Goal: Transaction & Acquisition: Book appointment/travel/reservation

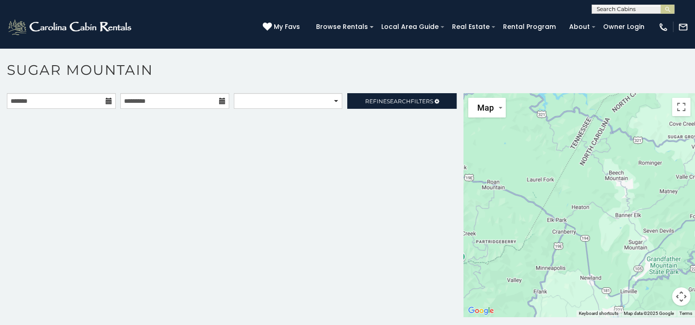
scroll to position [5, 0]
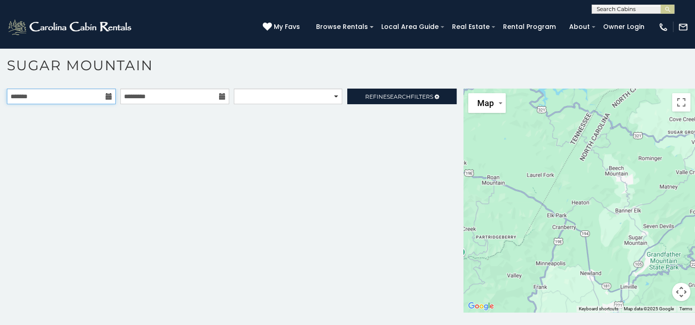
click at [88, 96] on input "text" at bounding box center [61, 97] width 109 height 16
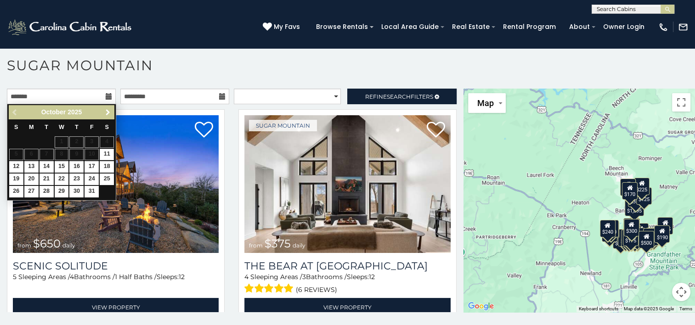
click at [106, 112] on span "Next" at bounding box center [107, 112] width 7 height 7
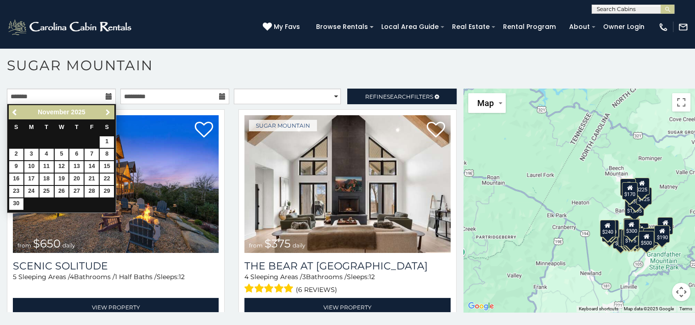
click at [106, 112] on span "Next" at bounding box center [107, 112] width 7 height 7
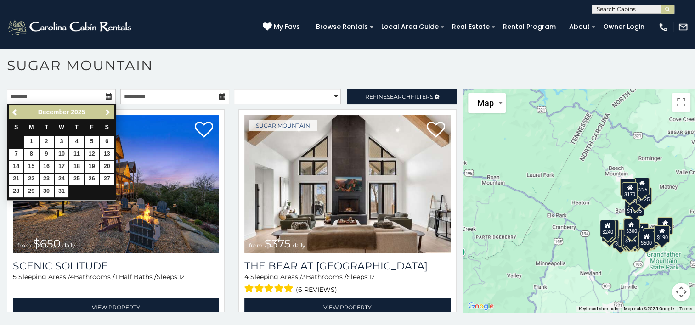
click at [106, 112] on span "Next" at bounding box center [107, 112] width 7 height 7
click at [90, 150] on link "9" at bounding box center [92, 154] width 14 height 11
type input "**********"
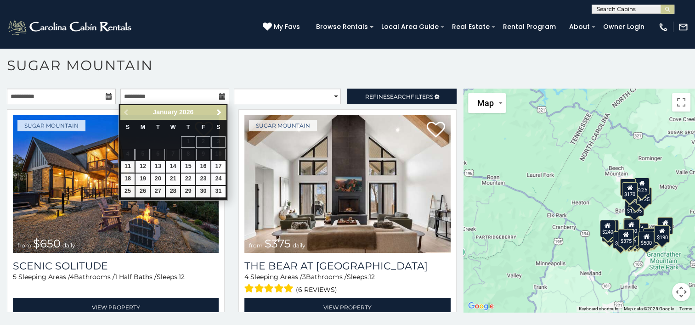
click at [273, 62] on h1 "Sugar Mountain" at bounding box center [347, 70] width 695 height 26
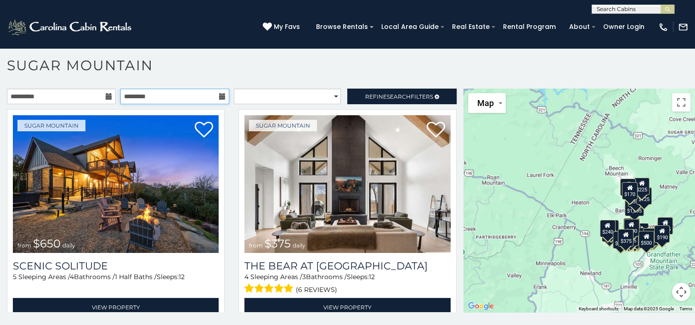
click at [203, 97] on input "text" at bounding box center [174, 97] width 109 height 16
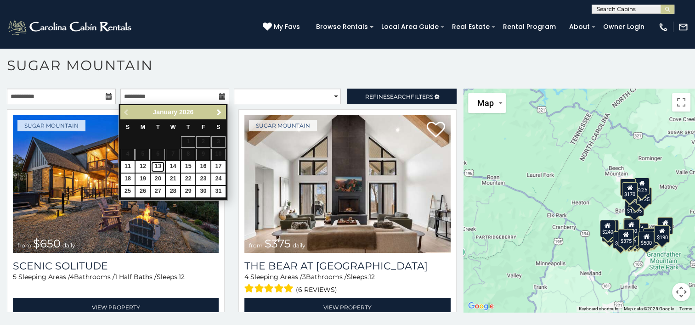
click at [158, 166] on link "13" at bounding box center [158, 166] width 14 height 11
type input "**********"
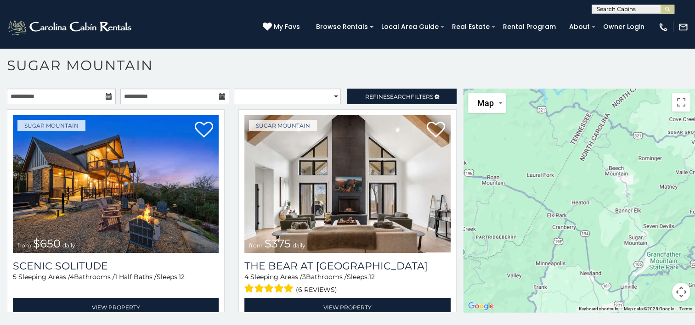
click at [362, 71] on h1 "Sugar Mountain" at bounding box center [347, 70] width 695 height 26
click at [376, 91] on link "Refine Search Filters" at bounding box center [401, 97] width 109 height 16
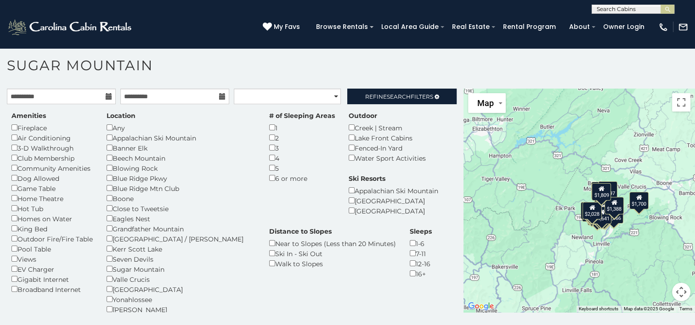
click at [114, 125] on div "Any" at bounding box center [181, 128] width 149 height 10
click at [269, 136] on div "2" at bounding box center [302, 138] width 66 height 10
click at [395, 113] on div "Amenities Fireplace Air Conditioning 3-D Walkthrough Club Membership Community …" at bounding box center [232, 233] width 454 height 245
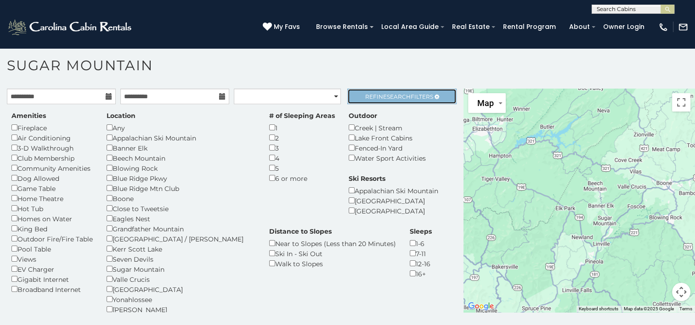
click at [391, 96] on span "Search" at bounding box center [399, 96] width 24 height 7
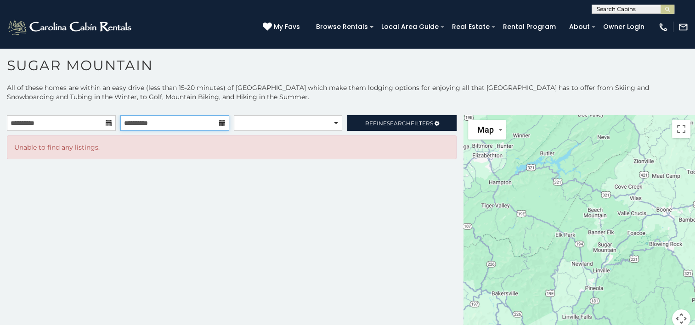
click at [200, 127] on input "**********" at bounding box center [174, 123] width 109 height 16
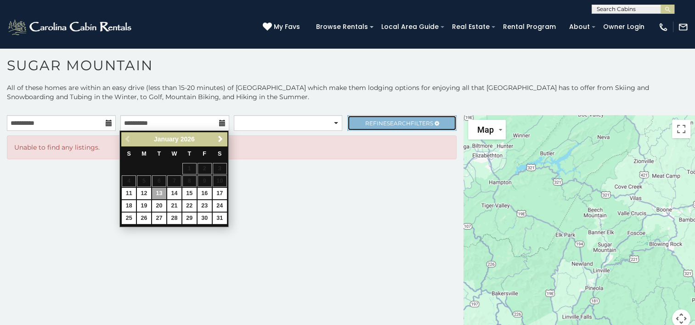
click at [390, 123] on span "Search" at bounding box center [399, 123] width 24 height 7
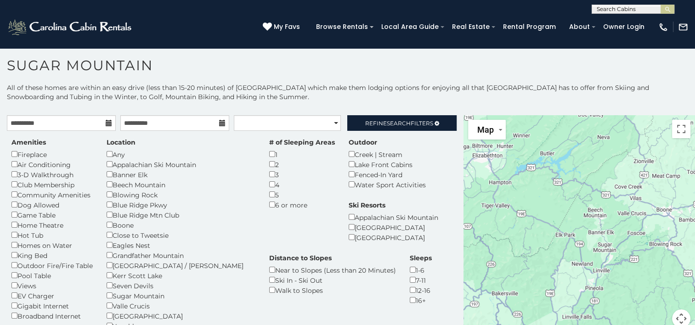
click at [269, 166] on div "2" at bounding box center [302, 164] width 66 height 10
click at [387, 121] on span "Search" at bounding box center [399, 123] width 24 height 7
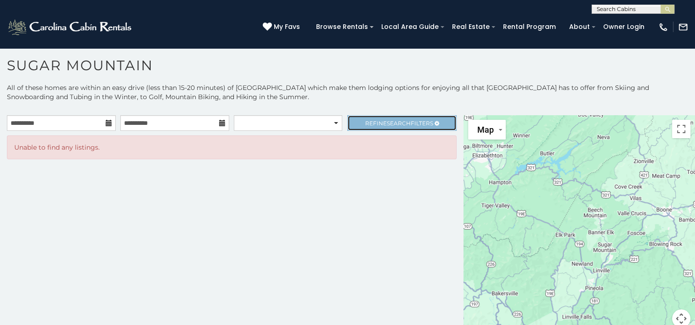
click at [368, 121] on span "Refine Search Filters" at bounding box center [399, 123] width 68 height 7
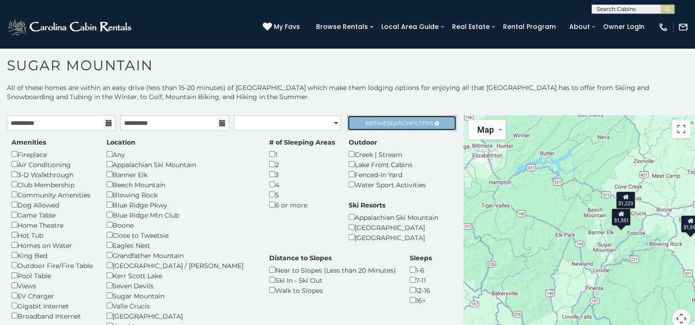
click at [376, 120] on span "Refine Search Filters" at bounding box center [399, 123] width 68 height 7
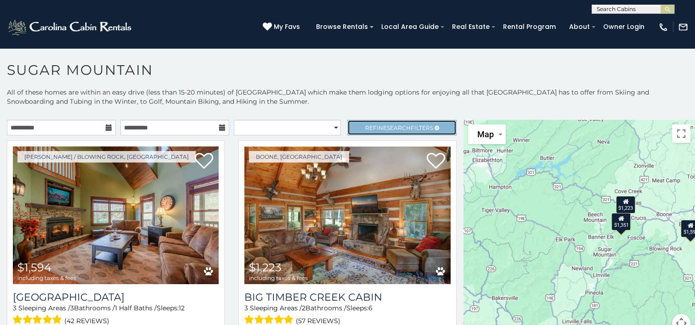
click at [372, 129] on span "Refine Search Filters" at bounding box center [399, 128] width 68 height 7
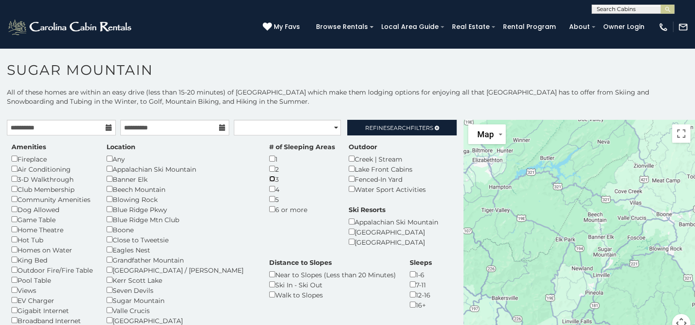
click at [334, 177] on div "Amenities Fireplace Air Conditioning 3-D Walkthrough Club Membership Community …" at bounding box center [232, 264] width 454 height 245
click at [395, 127] on span "Search" at bounding box center [399, 128] width 24 height 7
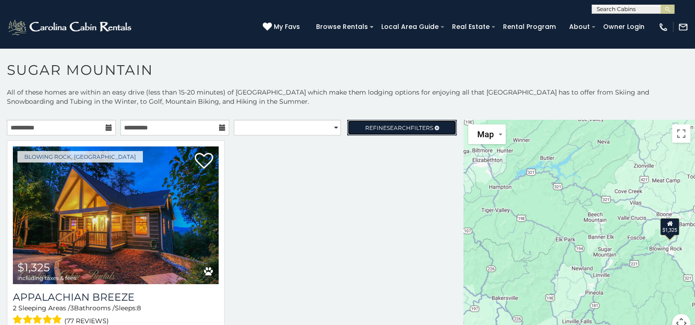
scroll to position [11, 0]
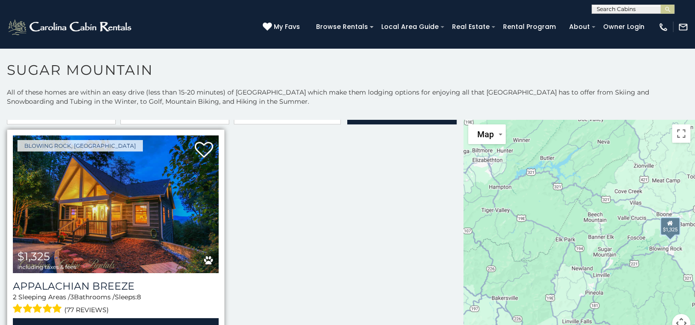
click at [164, 243] on img at bounding box center [116, 205] width 206 height 138
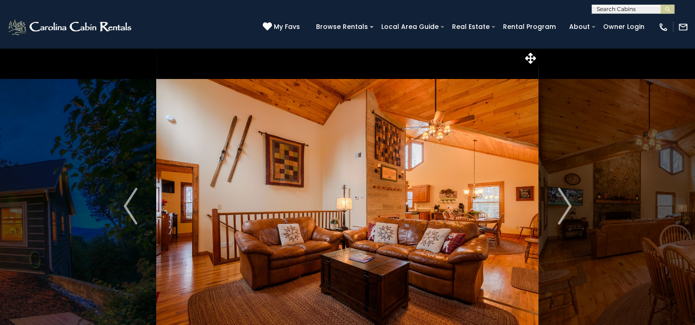
click at [569, 207] on img "Next" at bounding box center [565, 206] width 14 height 37
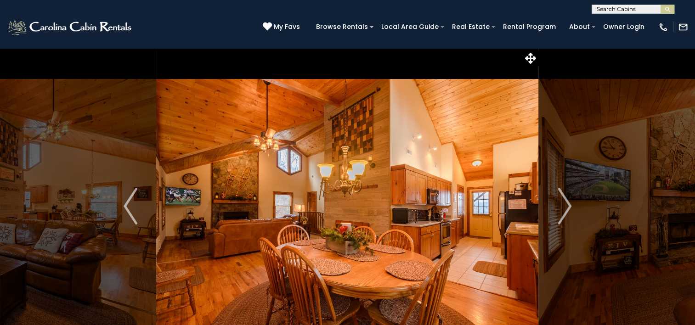
click at [569, 207] on img "Next" at bounding box center [565, 206] width 14 height 37
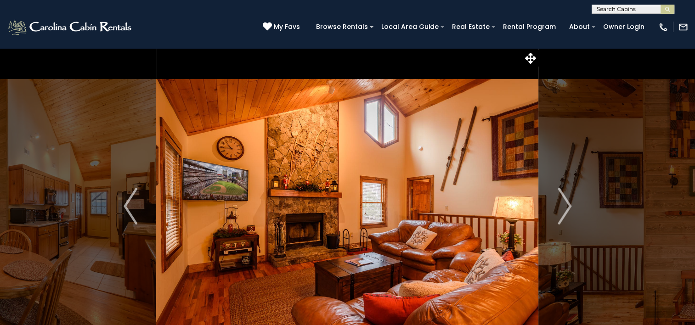
click at [569, 207] on img "Next" at bounding box center [565, 206] width 14 height 37
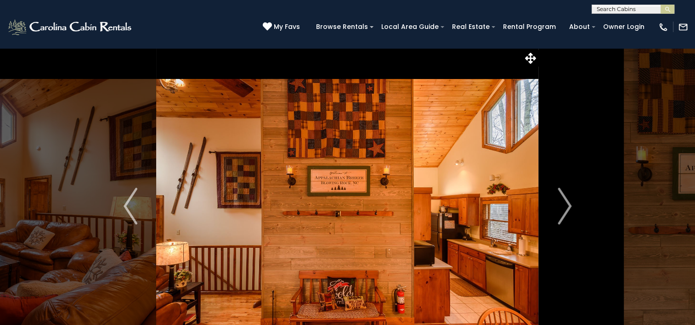
click at [569, 207] on img "Next" at bounding box center [565, 206] width 14 height 37
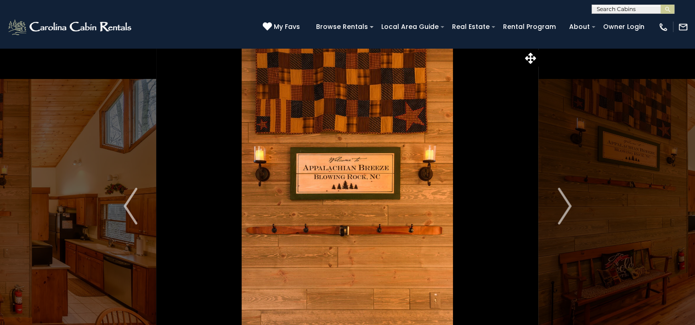
click at [569, 207] on img "Next" at bounding box center [565, 206] width 14 height 37
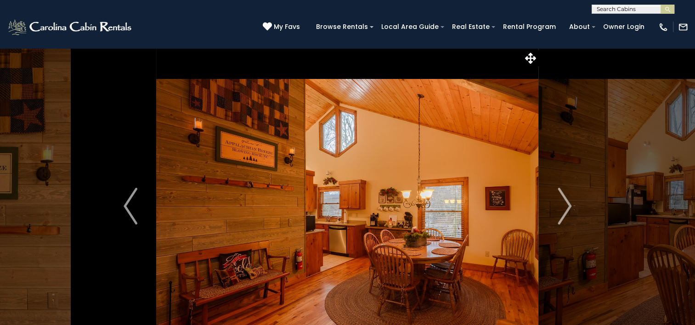
click at [569, 207] on img "Next" at bounding box center [565, 206] width 14 height 37
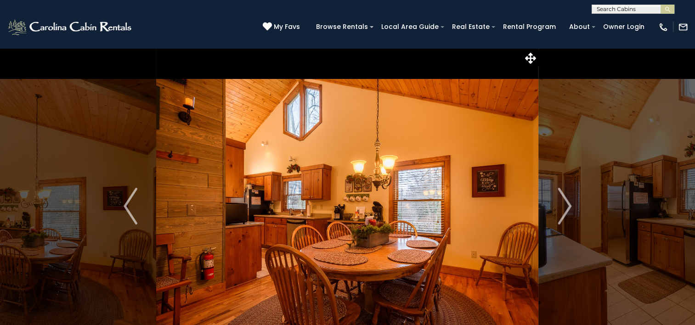
click at [569, 207] on img "Next" at bounding box center [565, 206] width 14 height 37
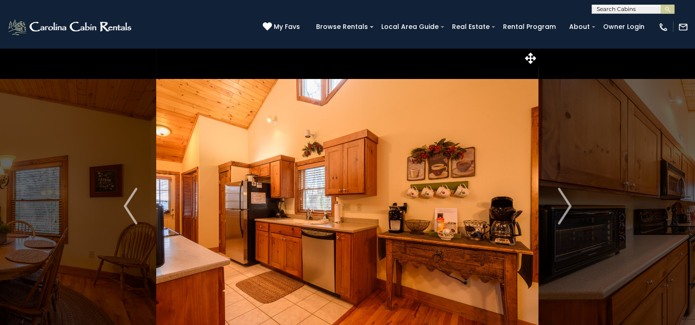
click at [569, 207] on img "Next" at bounding box center [565, 206] width 14 height 37
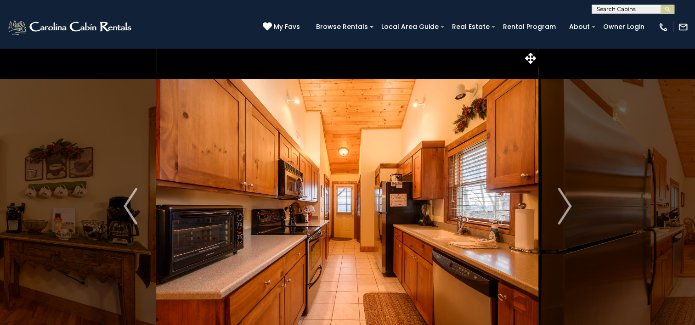
click at [569, 207] on img "Next" at bounding box center [565, 206] width 14 height 37
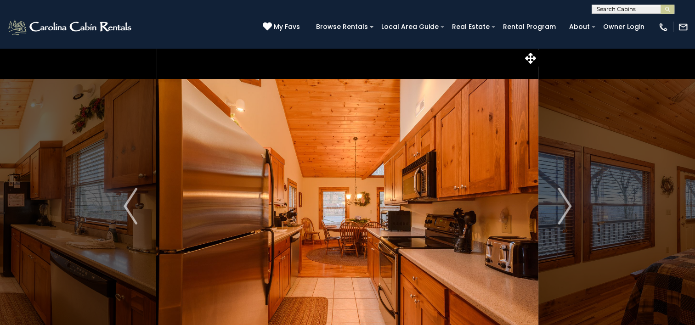
click at [569, 207] on img "Next" at bounding box center [565, 206] width 14 height 37
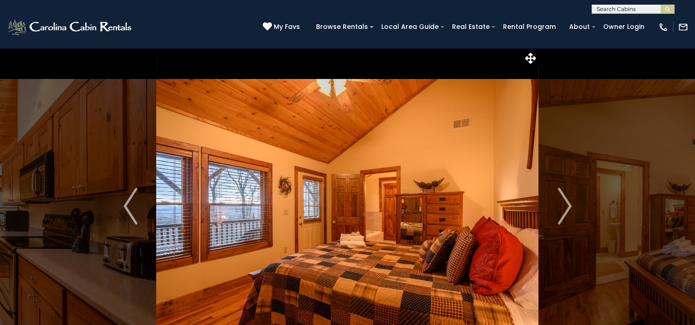
click at [569, 207] on img "Next" at bounding box center [565, 206] width 14 height 37
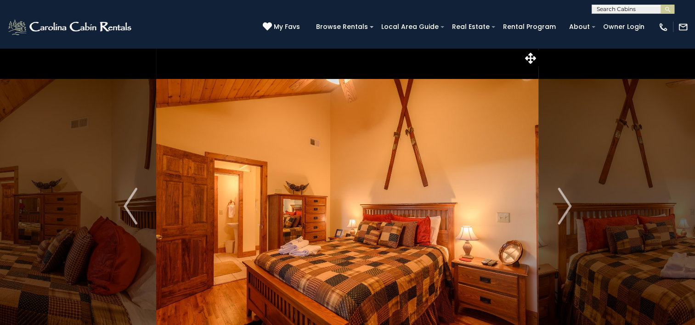
click at [569, 207] on img "Next" at bounding box center [565, 206] width 14 height 37
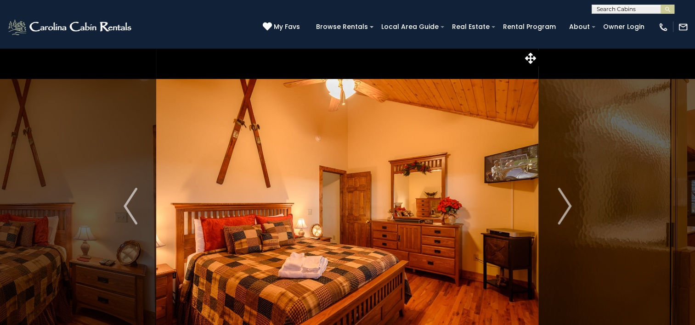
click at [569, 207] on img "Next" at bounding box center [565, 206] width 14 height 37
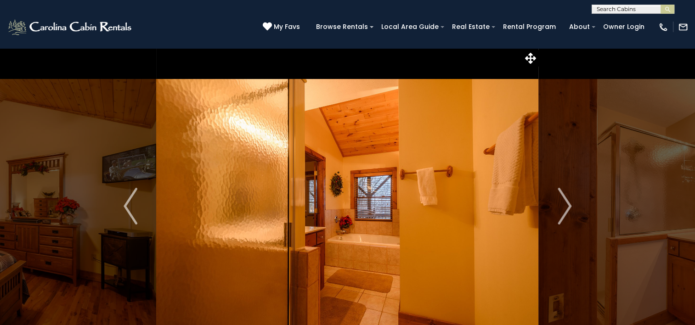
click at [569, 207] on img "Next" at bounding box center [565, 206] width 14 height 37
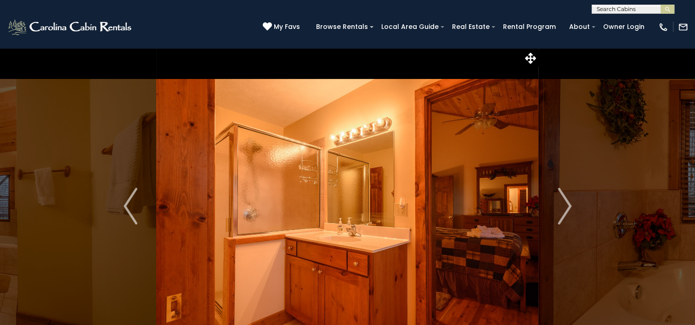
click at [569, 207] on img "Next" at bounding box center [565, 206] width 14 height 37
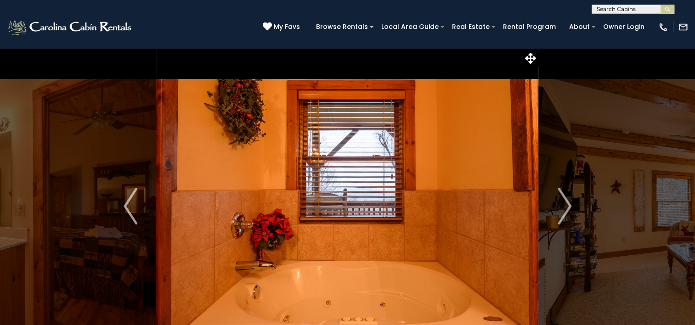
click at [569, 207] on img "Next" at bounding box center [565, 206] width 14 height 37
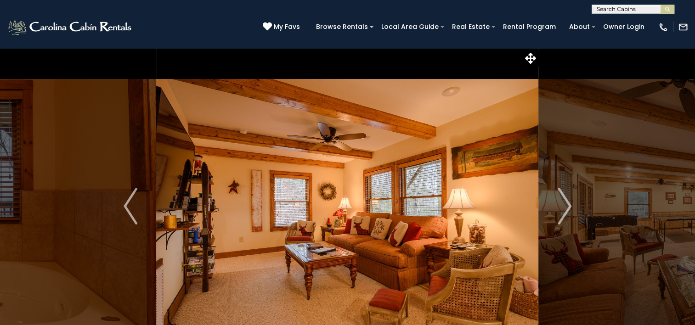
click at [569, 207] on img "Next" at bounding box center [565, 206] width 14 height 37
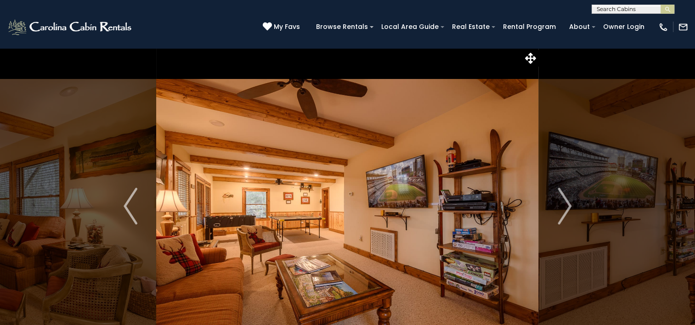
click at [569, 207] on img "Next" at bounding box center [565, 206] width 14 height 37
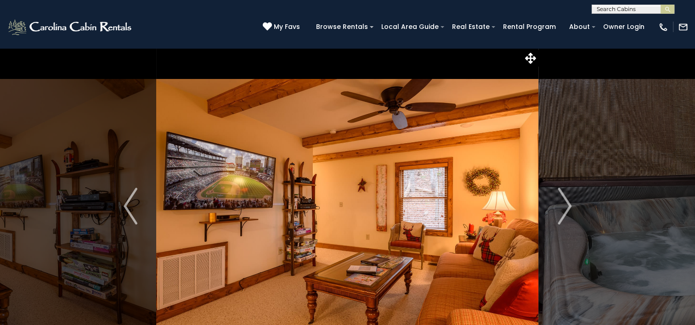
click at [569, 207] on img "Next" at bounding box center [565, 206] width 14 height 37
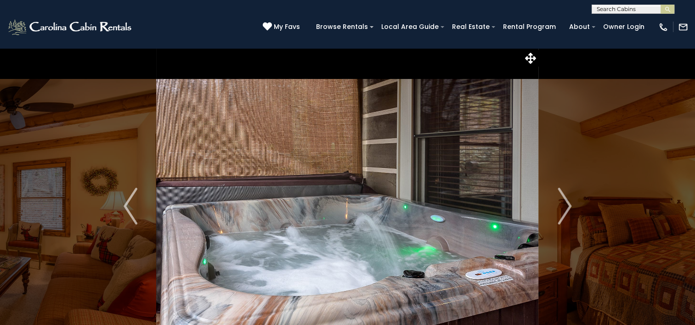
click at [569, 207] on img "Next" at bounding box center [565, 206] width 14 height 37
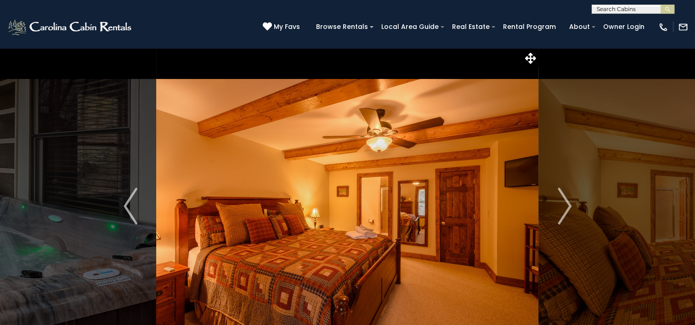
click at [569, 207] on img "Next" at bounding box center [565, 206] width 14 height 37
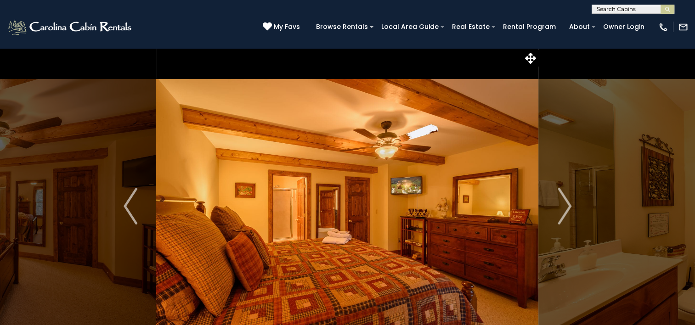
click at [569, 207] on img "Next" at bounding box center [565, 206] width 14 height 37
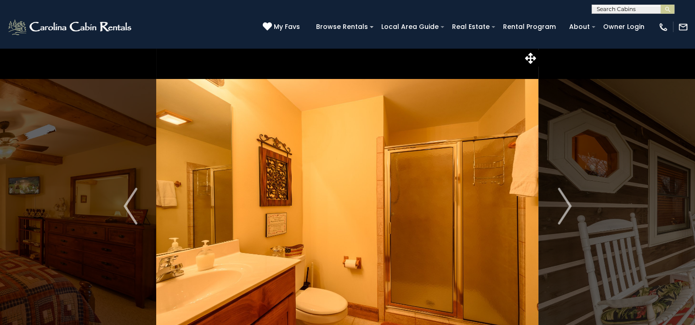
click at [569, 207] on img "Next" at bounding box center [565, 206] width 14 height 37
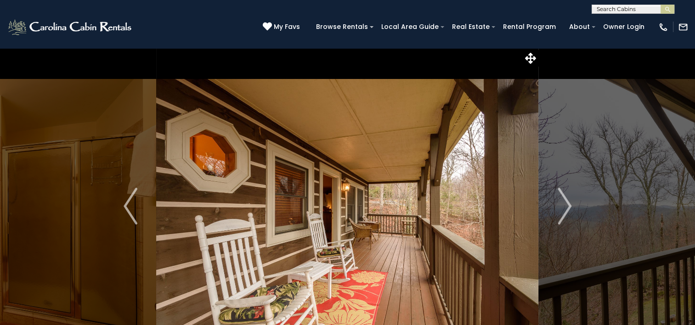
click at [569, 207] on img "Next" at bounding box center [565, 206] width 14 height 37
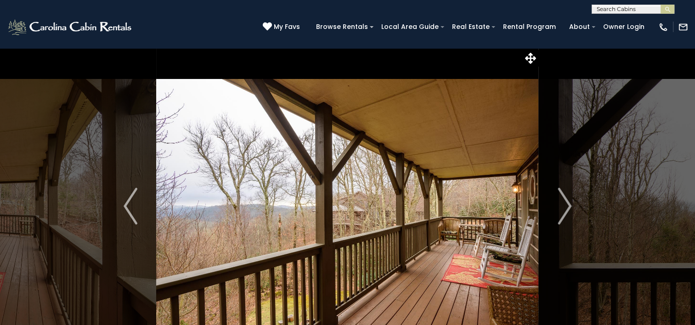
click at [569, 207] on img "Next" at bounding box center [565, 206] width 14 height 37
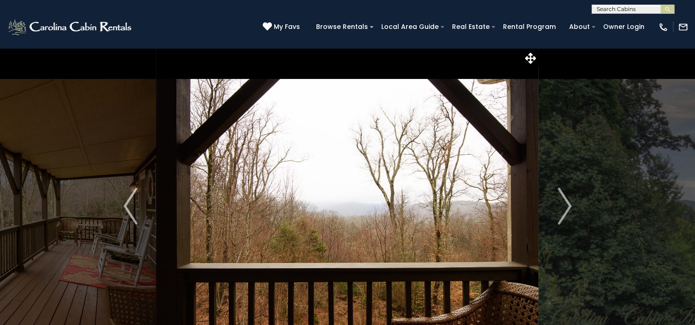
click at [569, 207] on img "Next" at bounding box center [565, 206] width 14 height 37
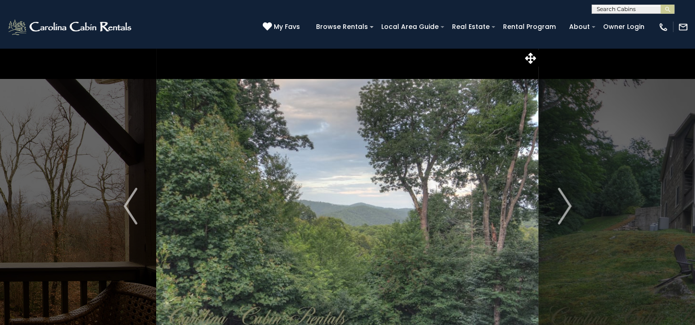
click at [569, 207] on img "Next" at bounding box center [565, 206] width 14 height 37
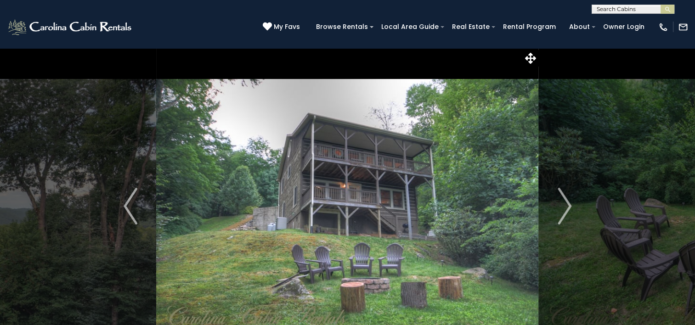
click at [569, 207] on img "Next" at bounding box center [565, 206] width 14 height 37
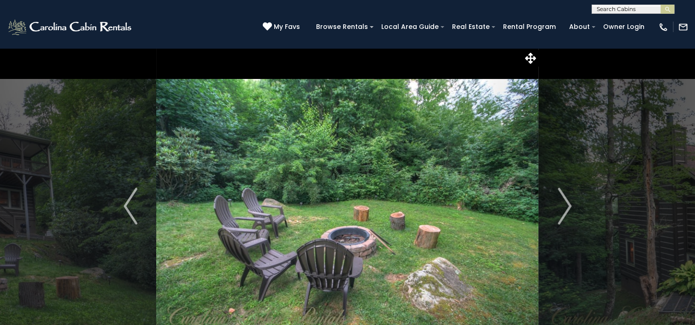
click at [569, 207] on img "Next" at bounding box center [565, 206] width 14 height 37
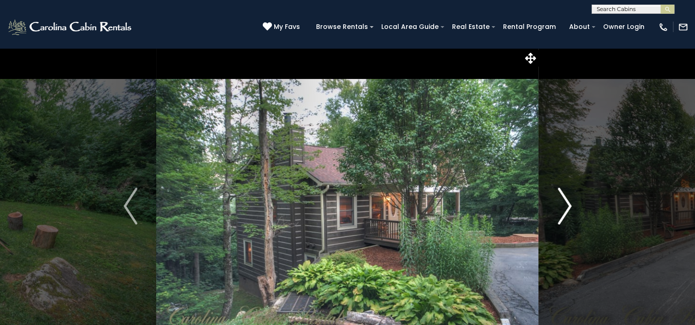
drag, startPoint x: 0, startPoint y: 0, endPoint x: 569, endPoint y: 206, distance: 605.2
click at [569, 206] on img "Next" at bounding box center [565, 206] width 14 height 37
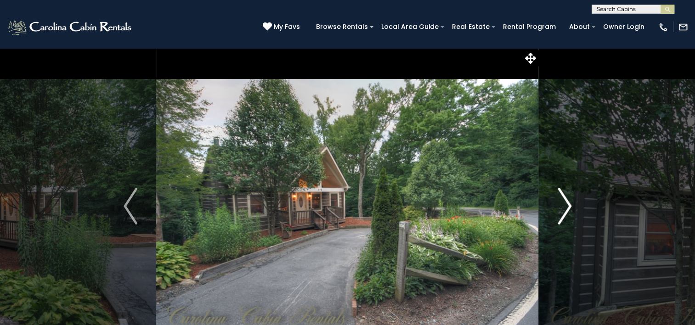
click at [569, 206] on img "Next" at bounding box center [565, 206] width 14 height 37
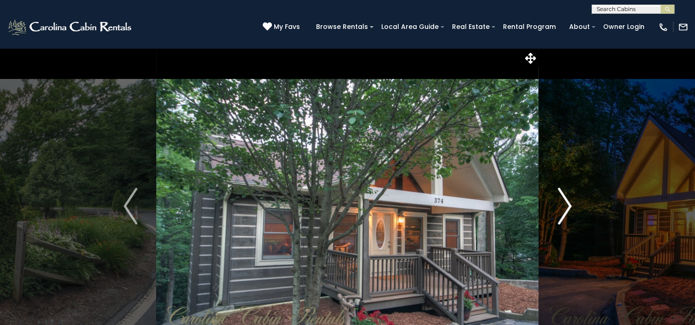
click at [569, 206] on img "Next" at bounding box center [565, 206] width 14 height 37
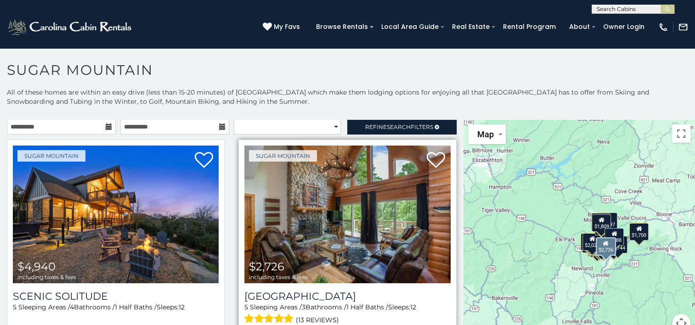
scroll to position [1, 0]
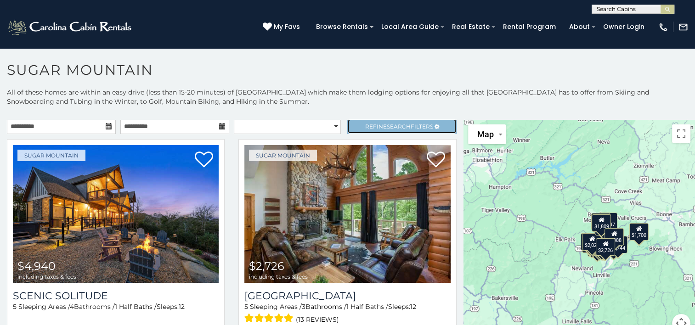
click at [405, 125] on span "Refine Search Filters" at bounding box center [399, 126] width 68 height 7
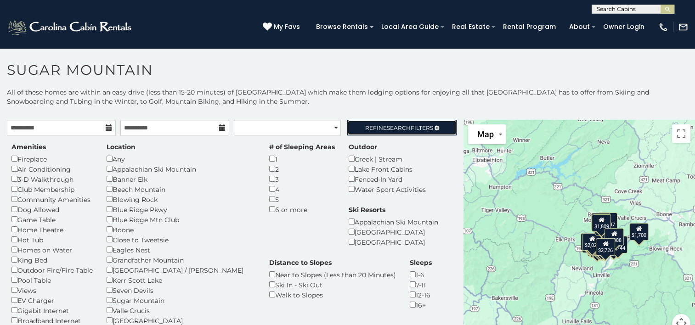
scroll to position [0, 0]
click at [390, 125] on span "Search" at bounding box center [399, 128] width 24 height 7
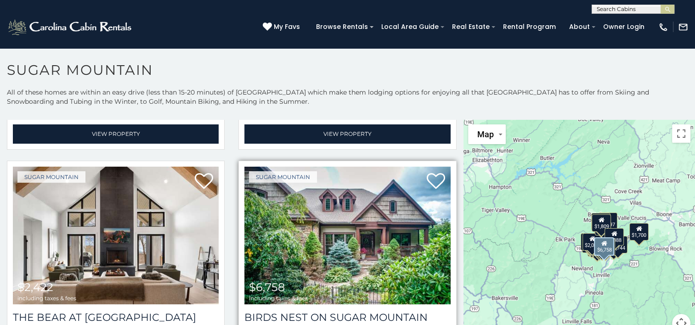
scroll to position [247, 0]
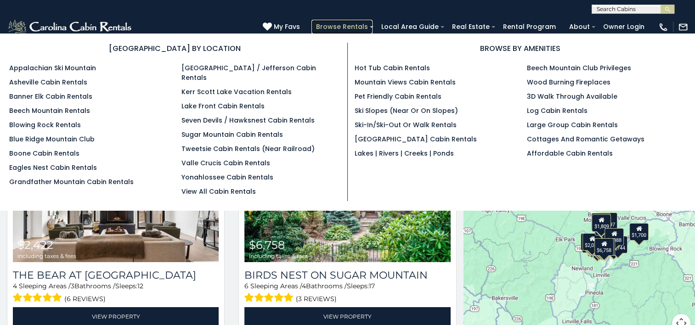
click at [349, 27] on link "Browse Rentals" at bounding box center [342, 27] width 61 height 14
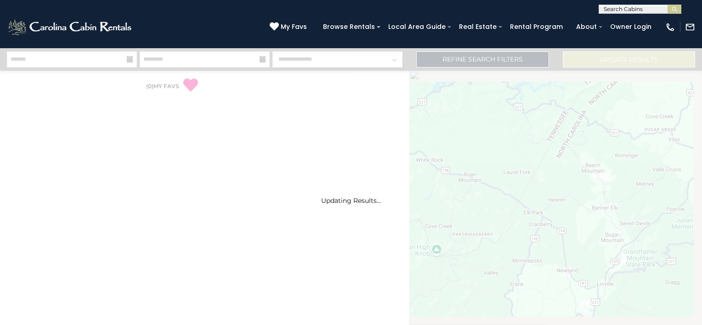
drag, startPoint x: 288, startPoint y: 124, endPoint x: 283, endPoint y: 148, distance: 25.3
click at [283, 148] on div "Updating Results..." at bounding box center [351, 186] width 702 height 277
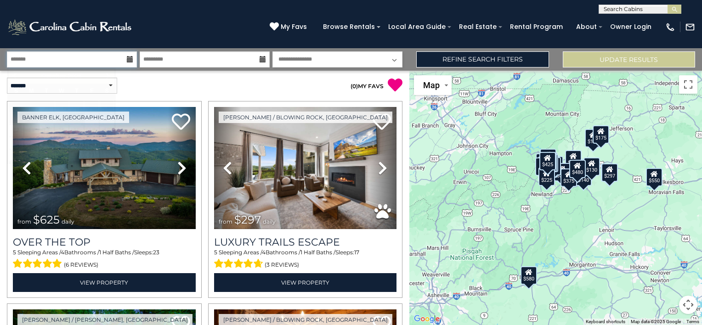
click at [101, 63] on input "text" at bounding box center [72, 59] width 130 height 16
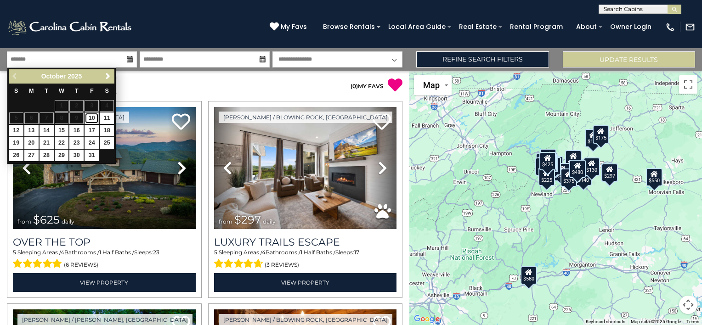
click at [94, 118] on link "10" at bounding box center [92, 118] width 14 height 11
type input "********"
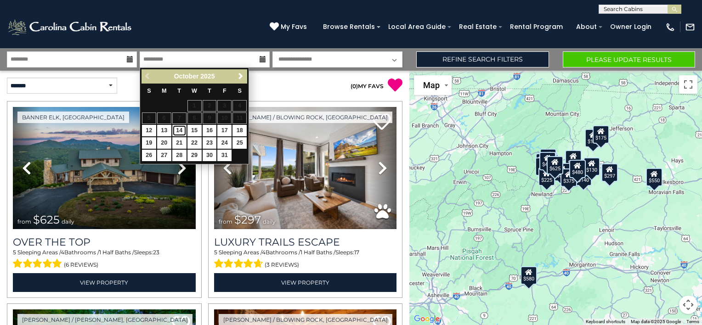
click at [175, 129] on link "14" at bounding box center [179, 130] width 14 height 11
type input "********"
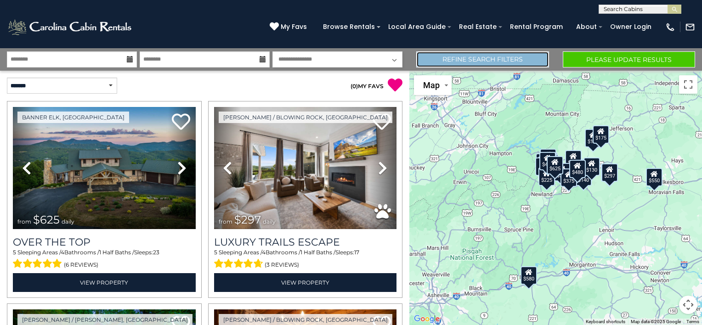
click at [435, 56] on link "Refine Search Filters" at bounding box center [482, 59] width 132 height 16
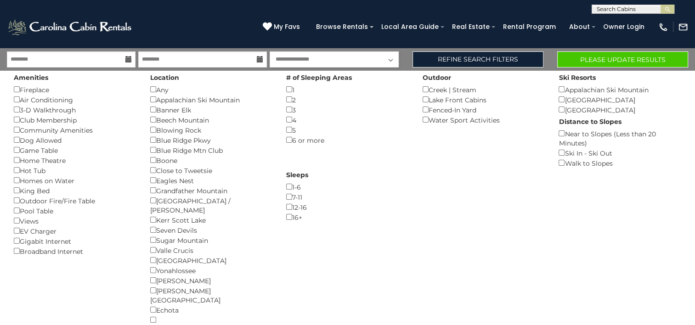
click at [288, 102] on div "2 ()" at bounding box center [347, 100] width 123 height 10
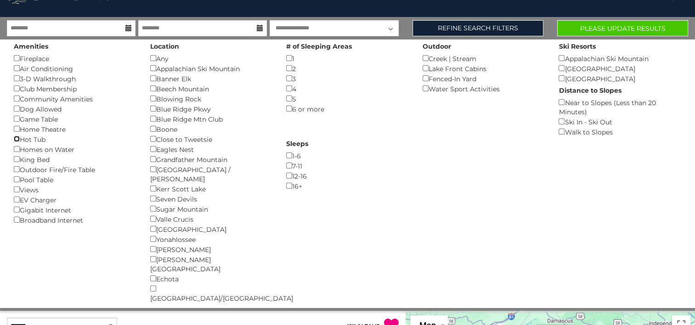
scroll to position [31, 0]
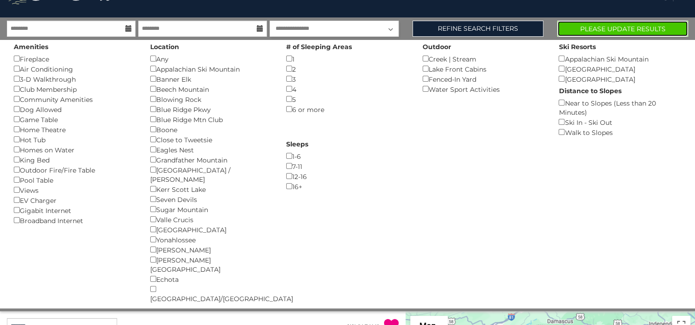
click at [602, 29] on button "Please Update Results" at bounding box center [622, 29] width 131 height 16
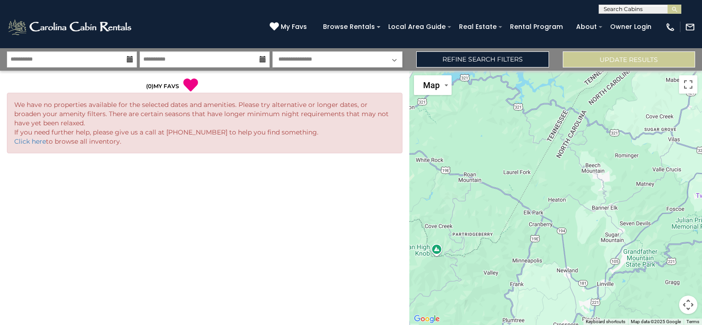
click at [129, 58] on icon at bounding box center [130, 59] width 6 height 6
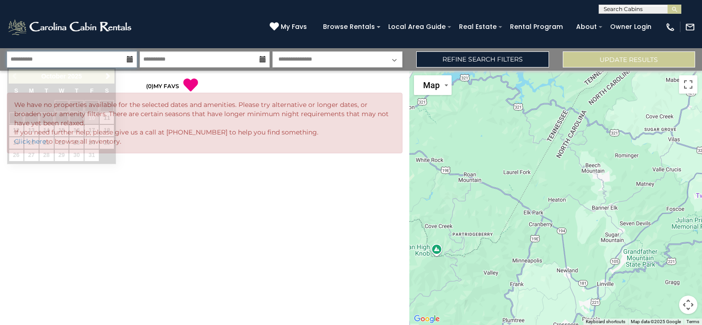
click at [107, 61] on input "**********" at bounding box center [72, 59] width 130 height 16
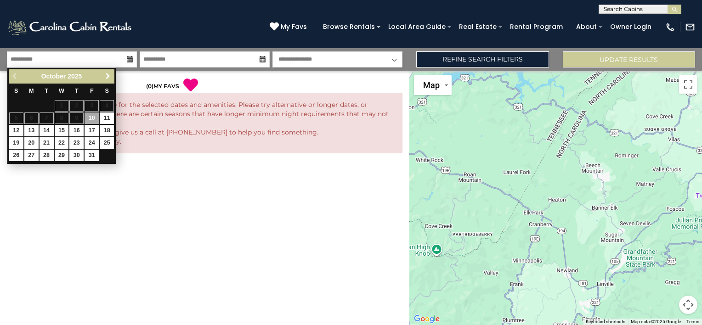
click at [107, 77] on span "Next" at bounding box center [107, 76] width 7 height 7
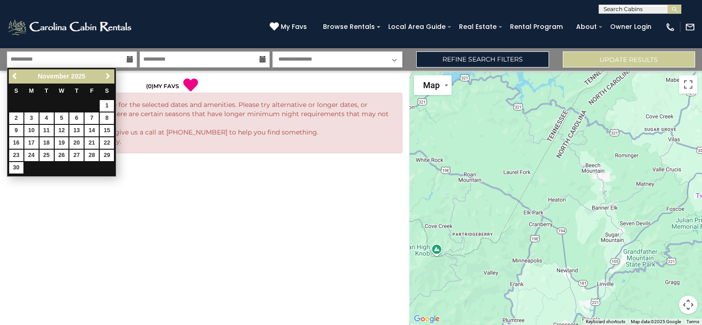
click at [107, 77] on span "Next" at bounding box center [107, 76] width 7 height 7
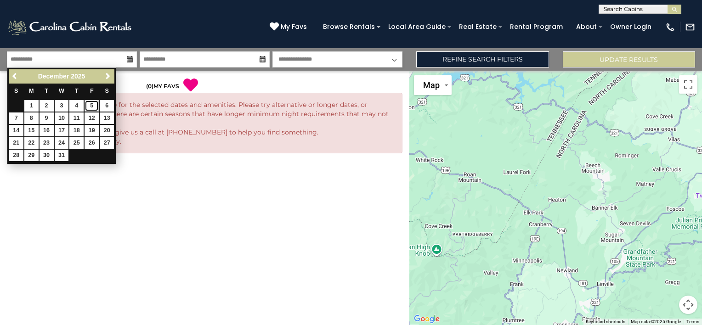
click at [92, 104] on link "5" at bounding box center [92, 105] width 14 height 11
type input "*******"
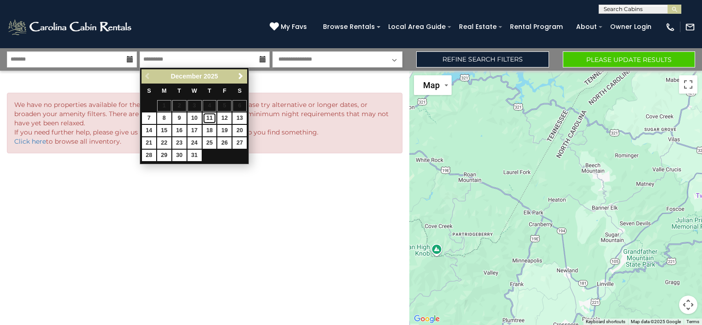
click at [206, 119] on link "11" at bounding box center [210, 118] width 14 height 11
type input "********"
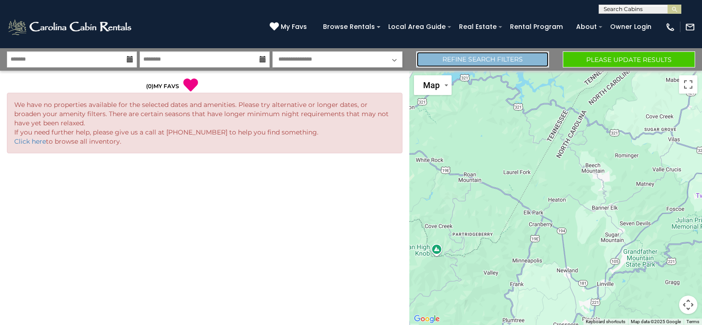
click at [442, 56] on link "Refine Search Filters" at bounding box center [482, 59] width 132 height 16
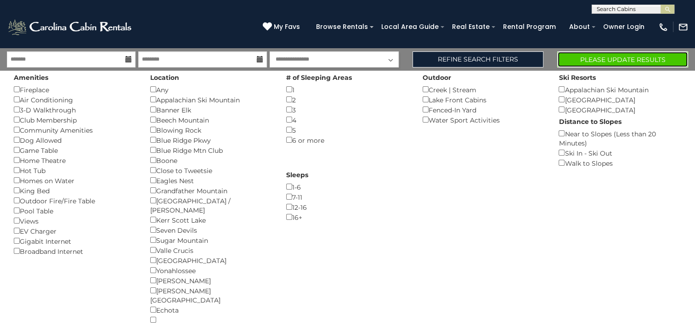
click at [577, 57] on button "Please Update Results" at bounding box center [622, 59] width 131 height 16
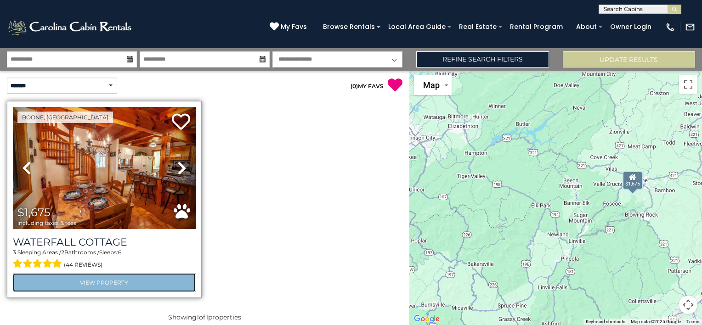
click at [185, 281] on link "View Property" at bounding box center [104, 282] width 183 height 19
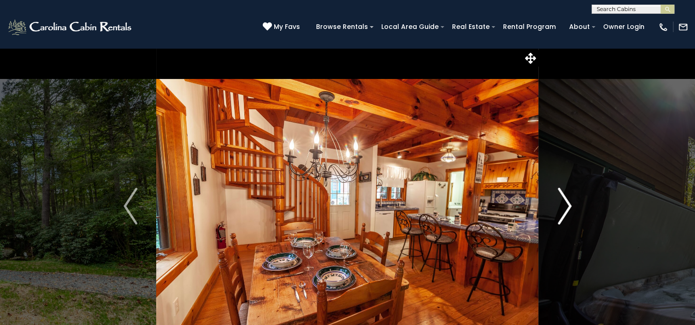
click at [568, 208] on img "Next" at bounding box center [565, 206] width 14 height 37
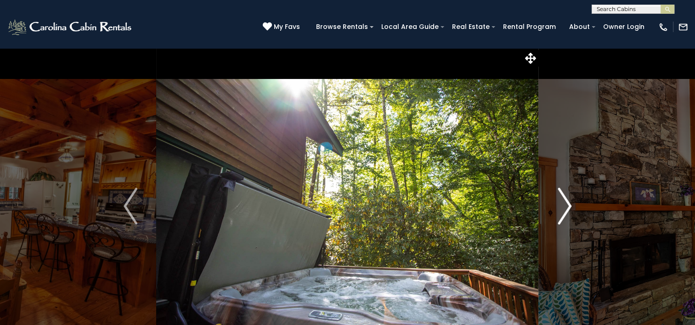
click at [568, 208] on img "Next" at bounding box center [565, 206] width 14 height 37
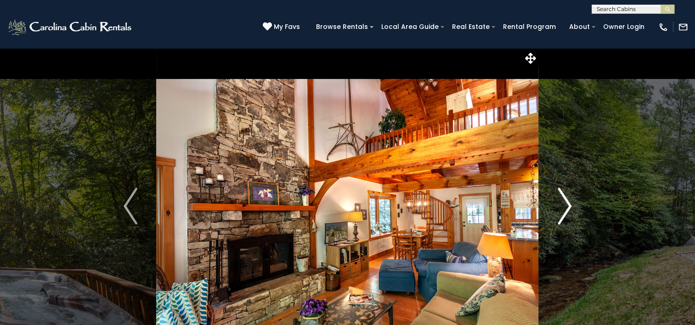
click at [568, 208] on img "Next" at bounding box center [565, 206] width 14 height 37
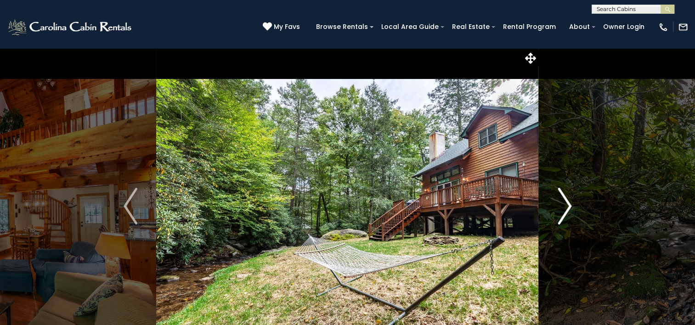
click at [568, 208] on img "Next" at bounding box center [565, 206] width 14 height 37
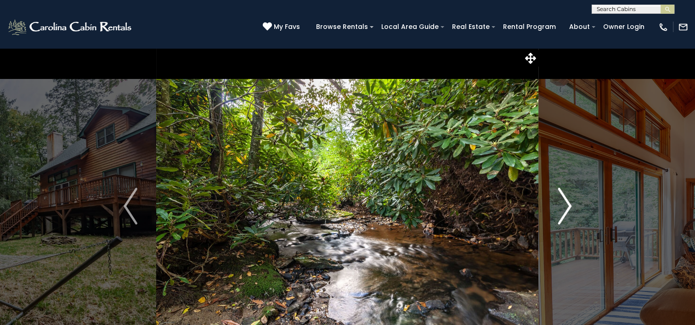
drag, startPoint x: 568, startPoint y: 208, endPoint x: 562, endPoint y: 208, distance: 6.0
click at [562, 208] on img "Next" at bounding box center [565, 206] width 14 height 37
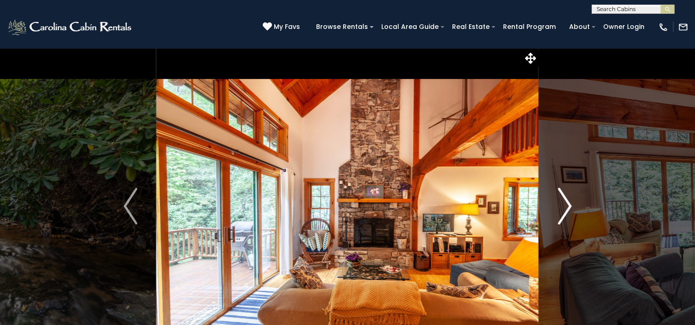
click at [562, 208] on img "Next" at bounding box center [565, 206] width 14 height 37
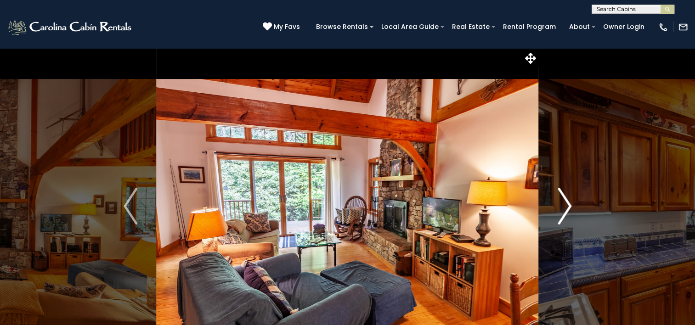
click at [562, 208] on img "Next" at bounding box center [565, 206] width 14 height 37
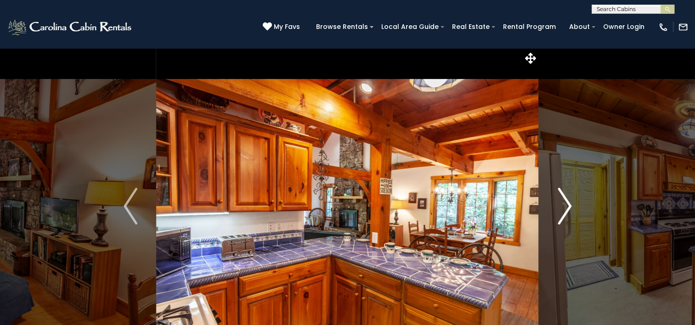
click at [562, 208] on img "Next" at bounding box center [565, 206] width 14 height 37
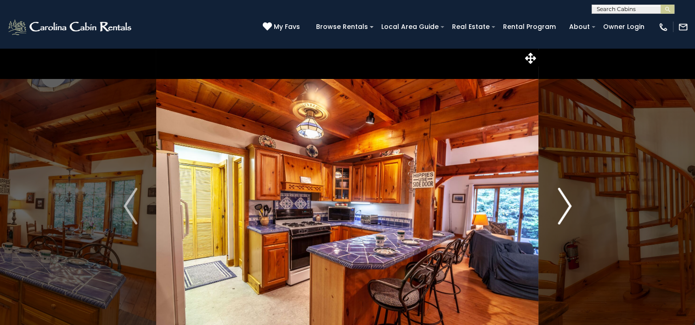
click at [562, 208] on img "Next" at bounding box center [565, 206] width 14 height 37
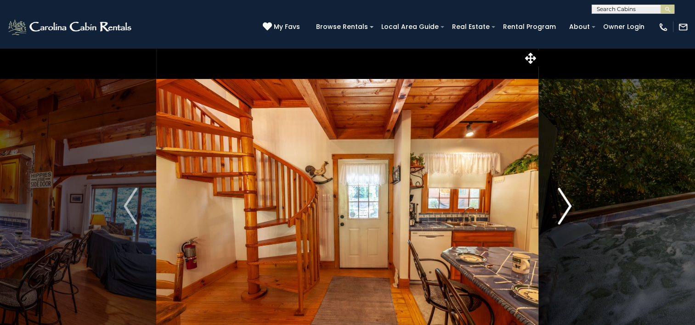
click at [562, 208] on img "Next" at bounding box center [565, 206] width 14 height 37
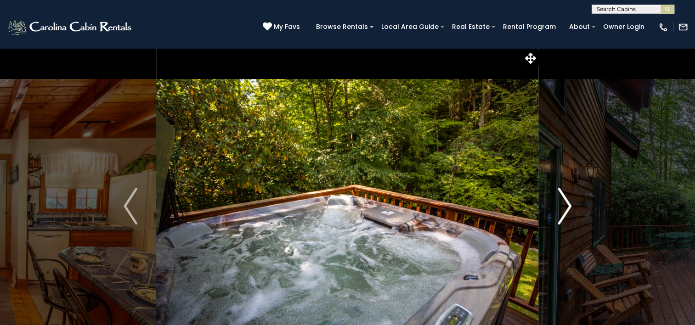
click at [562, 208] on img "Next" at bounding box center [565, 206] width 14 height 37
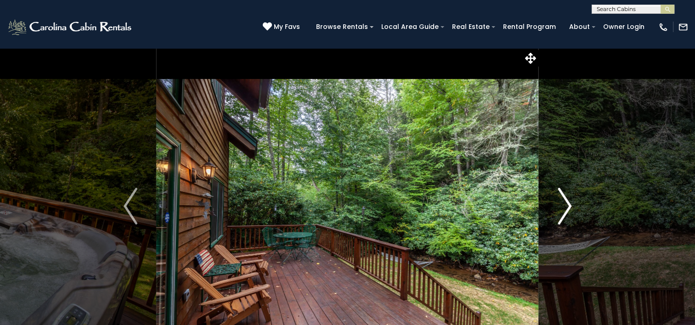
click at [562, 208] on img "Next" at bounding box center [565, 206] width 14 height 37
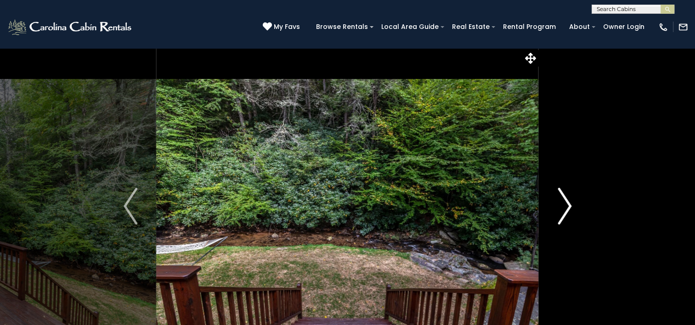
click at [562, 208] on img "Next" at bounding box center [565, 206] width 14 height 37
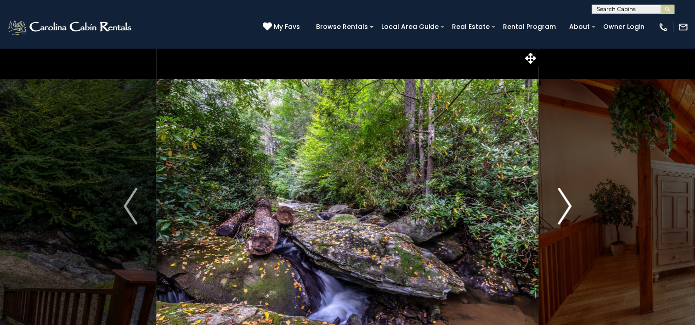
click at [562, 208] on img "Next" at bounding box center [565, 206] width 14 height 37
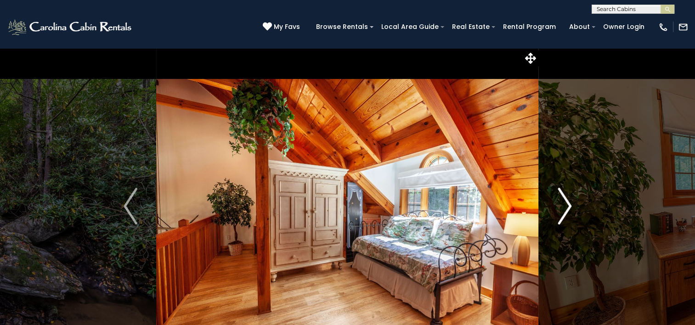
click at [562, 208] on img "Next" at bounding box center [565, 206] width 14 height 37
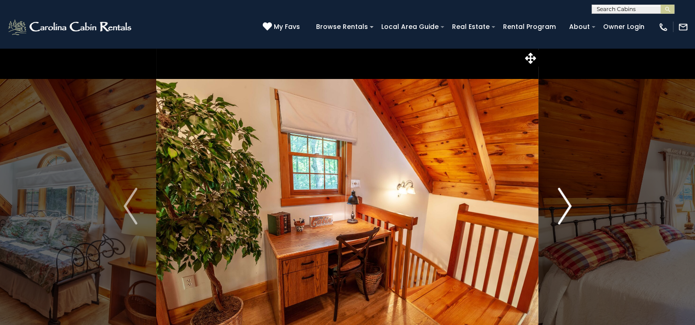
click at [562, 208] on img "Next" at bounding box center [565, 206] width 14 height 37
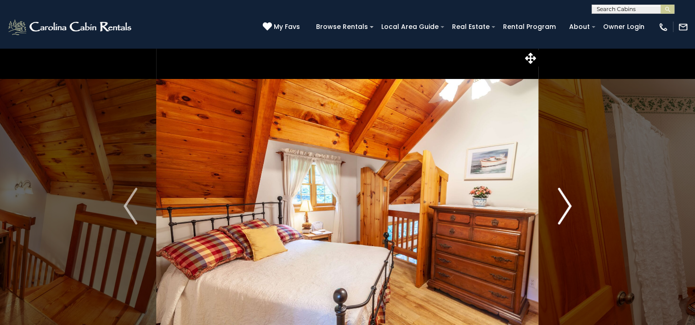
click at [562, 208] on img "Next" at bounding box center [565, 206] width 14 height 37
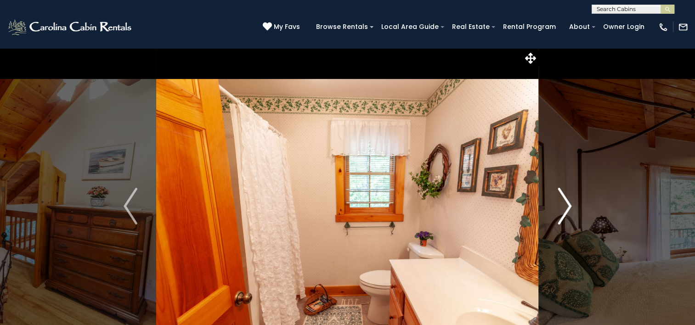
click at [562, 208] on img "Next" at bounding box center [565, 206] width 14 height 37
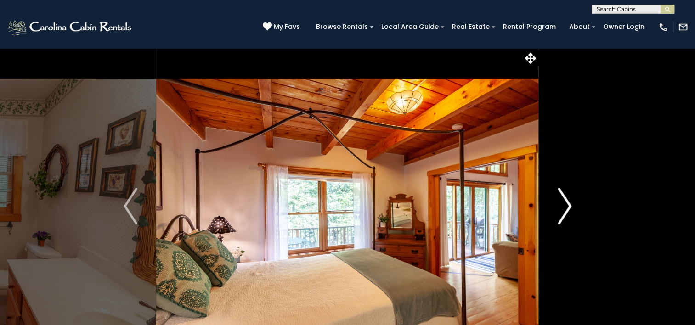
click at [562, 208] on img "Next" at bounding box center [565, 206] width 14 height 37
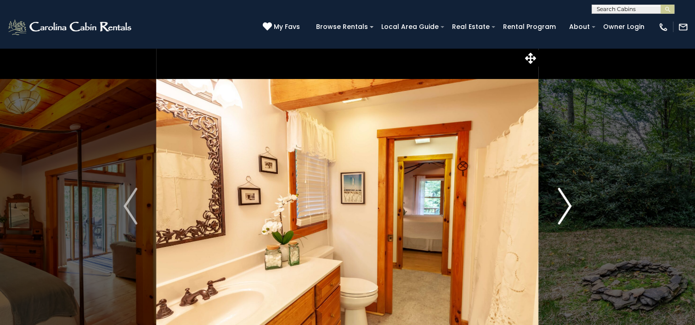
click at [562, 208] on img "Next" at bounding box center [565, 206] width 14 height 37
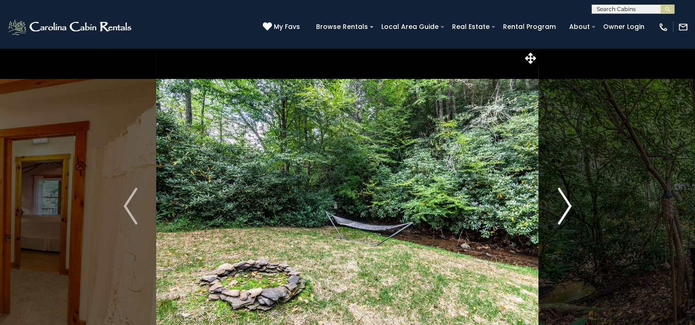
click at [562, 208] on img "Next" at bounding box center [565, 206] width 14 height 37
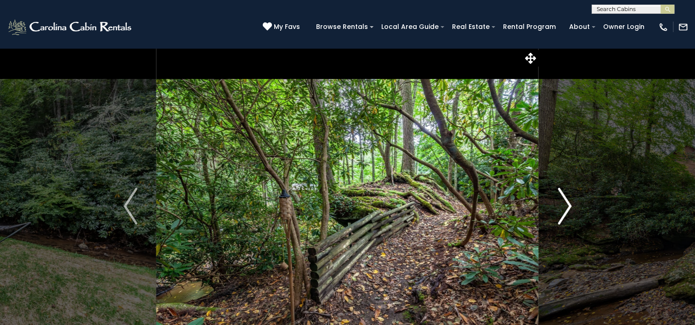
click at [562, 208] on img "Next" at bounding box center [565, 206] width 14 height 37
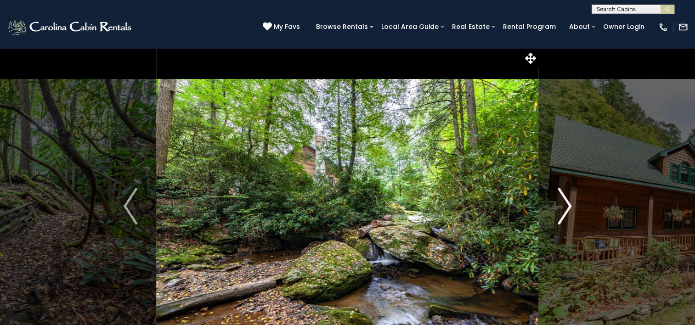
click at [562, 208] on img "Next" at bounding box center [565, 206] width 14 height 37
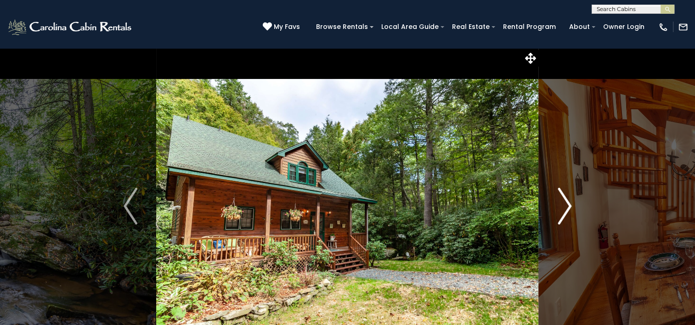
click at [562, 208] on img "Next" at bounding box center [565, 206] width 14 height 37
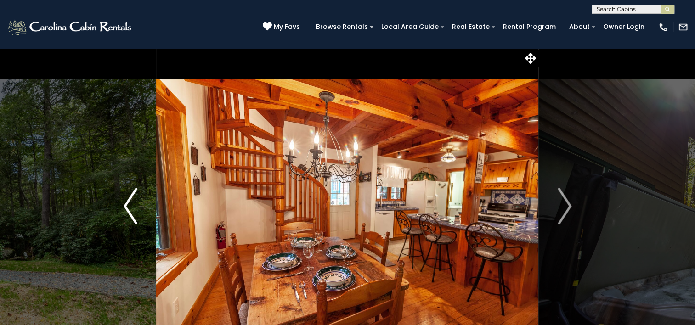
click at [134, 196] on img "Previous" at bounding box center [131, 206] width 14 height 37
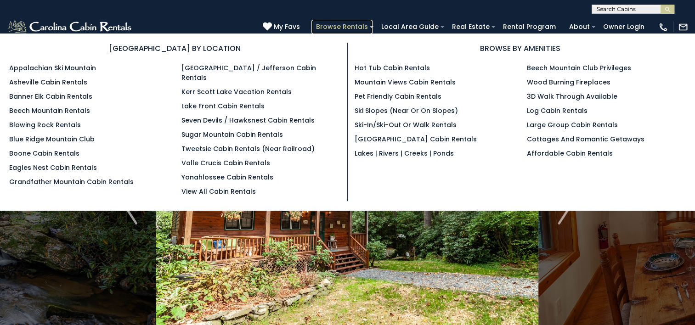
click at [357, 20] on link "Browse Rentals" at bounding box center [342, 27] width 61 height 14
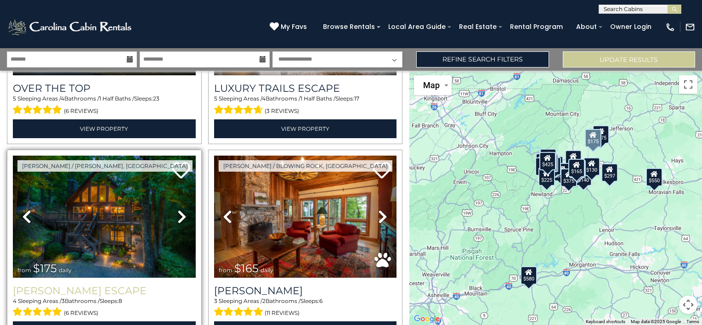
scroll to position [172, 0]
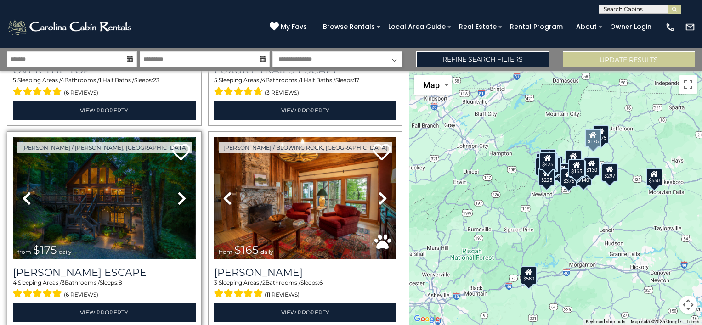
click at [137, 214] on img at bounding box center [104, 198] width 183 height 122
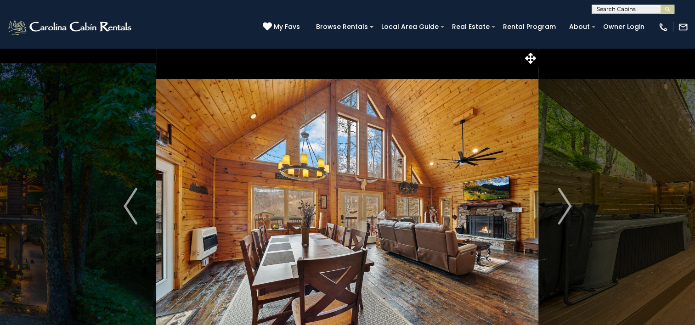
click at [564, 210] on img "Next" at bounding box center [565, 206] width 14 height 37
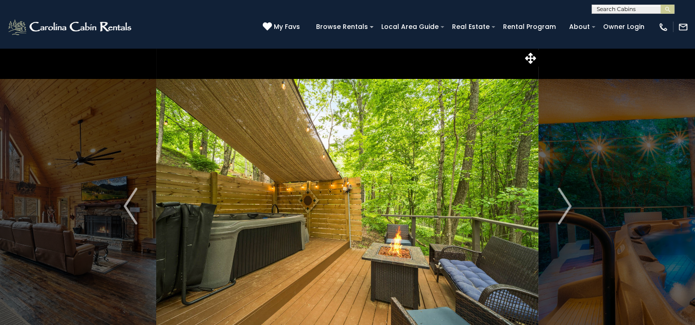
click at [564, 210] on img "Next" at bounding box center [565, 206] width 14 height 37
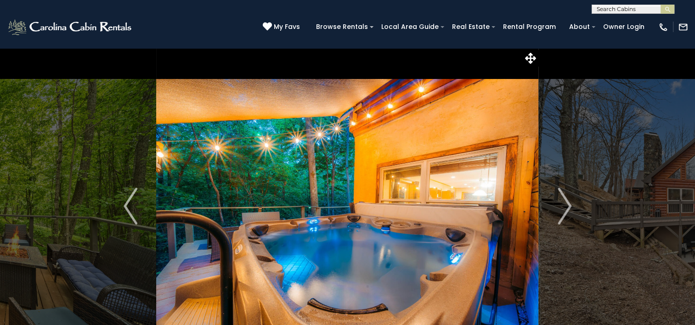
click at [564, 210] on img "Next" at bounding box center [565, 206] width 14 height 37
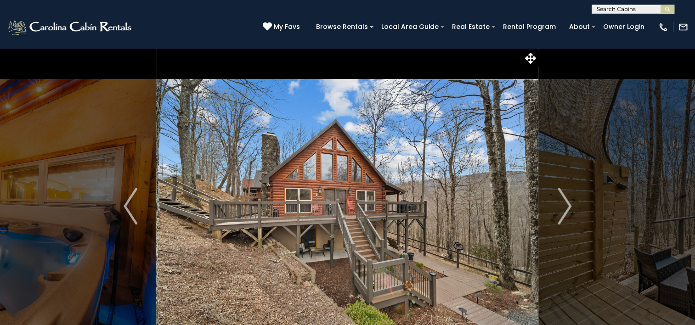
click at [564, 210] on img "Next" at bounding box center [565, 206] width 14 height 37
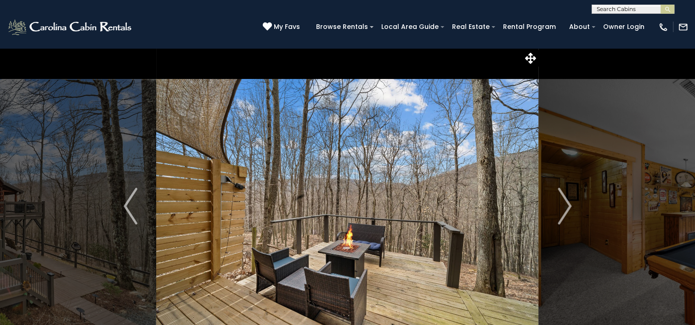
click at [564, 210] on img "Next" at bounding box center [565, 206] width 14 height 37
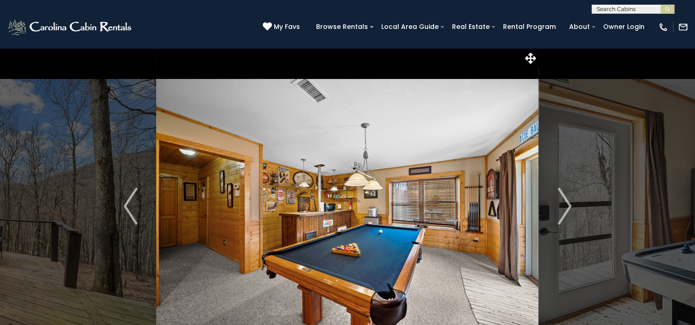
click at [564, 210] on img "Next" at bounding box center [565, 206] width 14 height 37
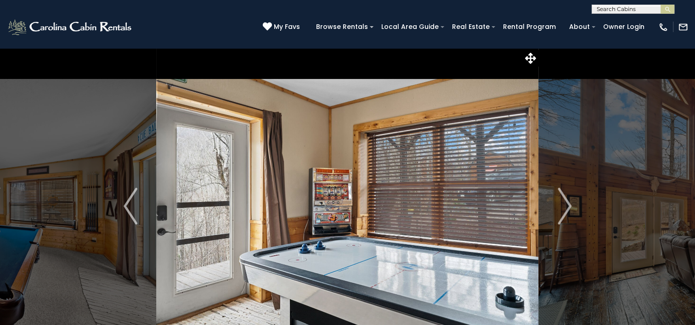
click at [564, 210] on img "Next" at bounding box center [565, 206] width 14 height 37
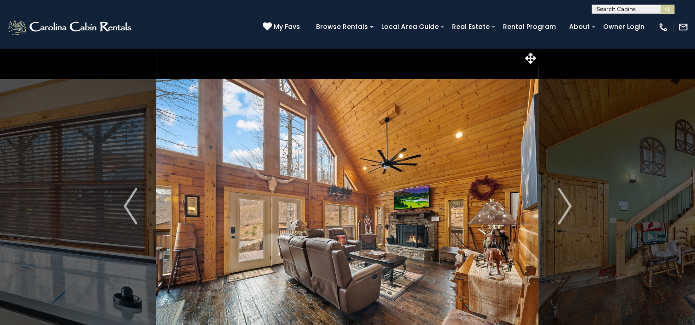
click at [564, 210] on img "Next" at bounding box center [565, 206] width 14 height 37
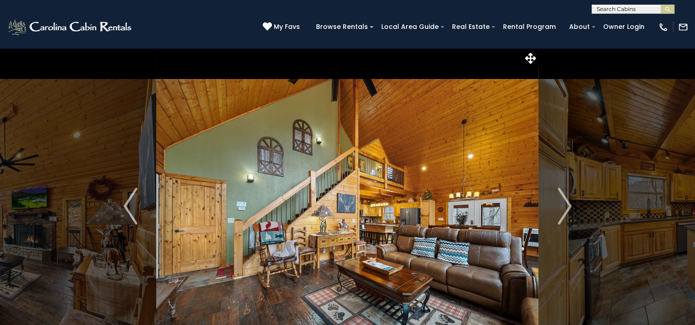
click at [564, 210] on img "Next" at bounding box center [565, 206] width 14 height 37
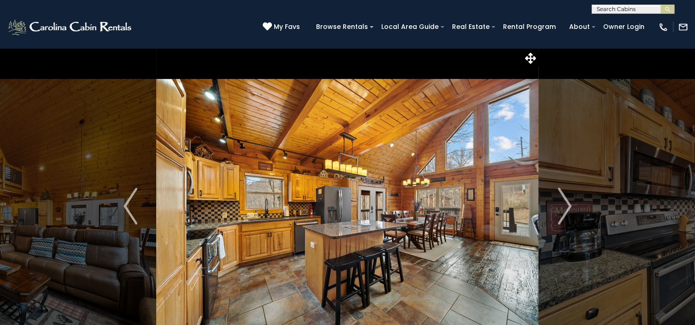
click at [564, 210] on img "Next" at bounding box center [565, 206] width 14 height 37
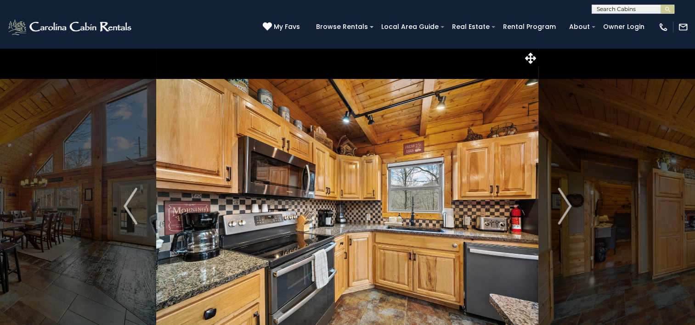
click at [564, 210] on img "Next" at bounding box center [565, 206] width 14 height 37
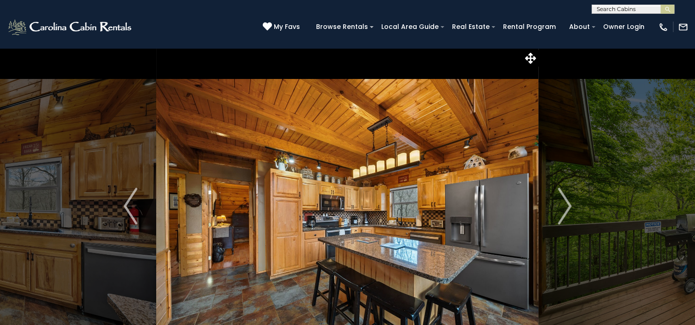
click at [564, 210] on img "Next" at bounding box center [565, 206] width 14 height 37
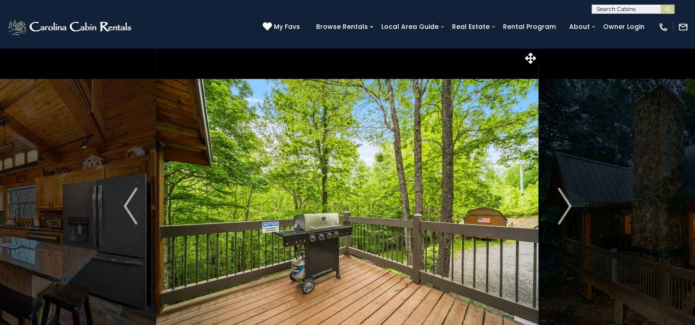
click at [564, 210] on img "Next" at bounding box center [565, 206] width 14 height 37
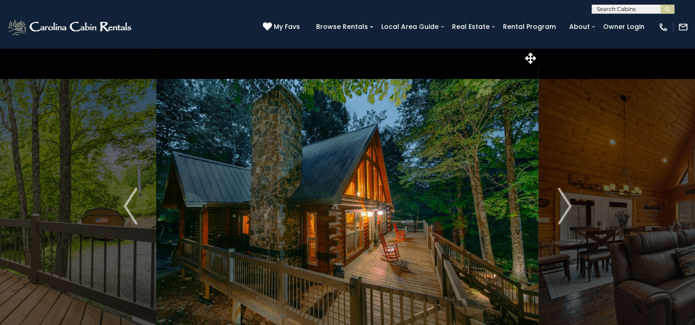
click at [564, 210] on img "Next" at bounding box center [565, 206] width 14 height 37
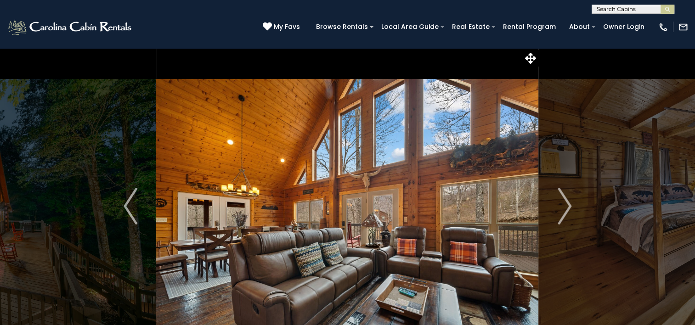
click at [564, 210] on img "Next" at bounding box center [565, 206] width 14 height 37
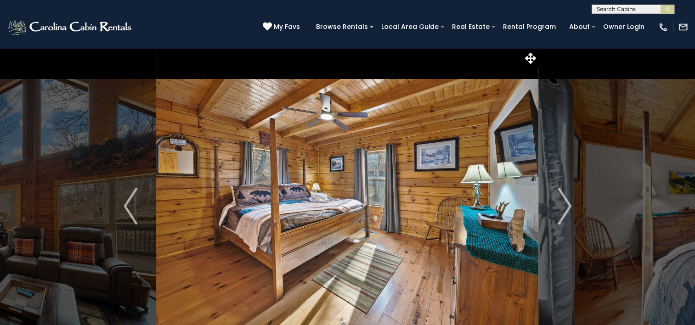
click at [564, 210] on img "Next" at bounding box center [565, 206] width 14 height 37
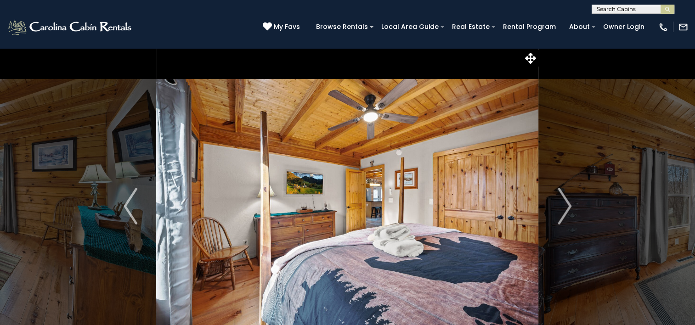
click at [564, 210] on img "Next" at bounding box center [565, 206] width 14 height 37
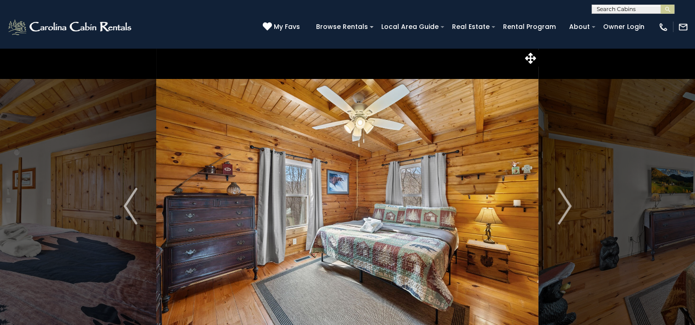
click at [564, 210] on img "Next" at bounding box center [565, 206] width 14 height 37
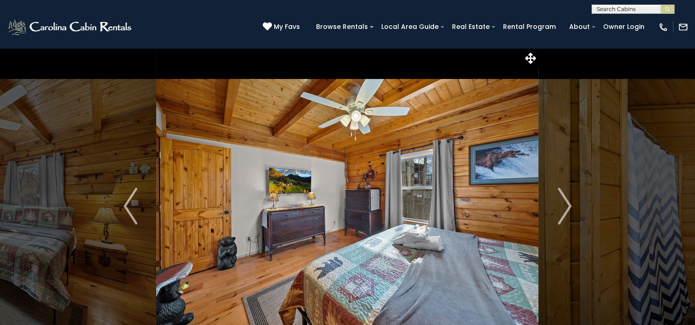
click at [564, 210] on img "Next" at bounding box center [565, 206] width 14 height 37
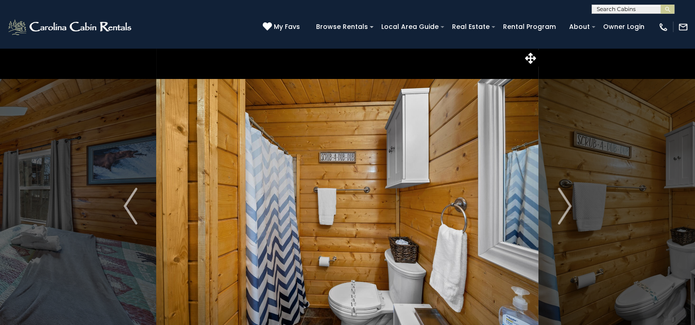
click at [564, 210] on img "Next" at bounding box center [565, 206] width 14 height 37
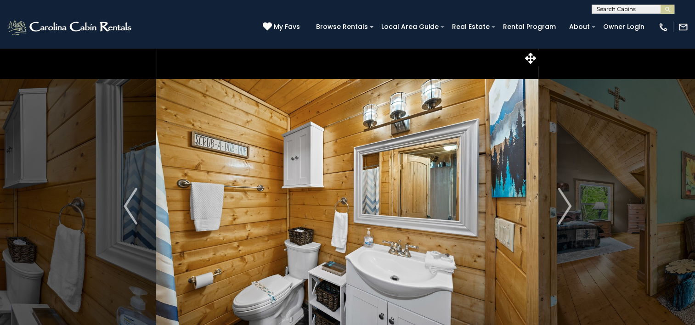
click at [564, 210] on img "Next" at bounding box center [565, 206] width 14 height 37
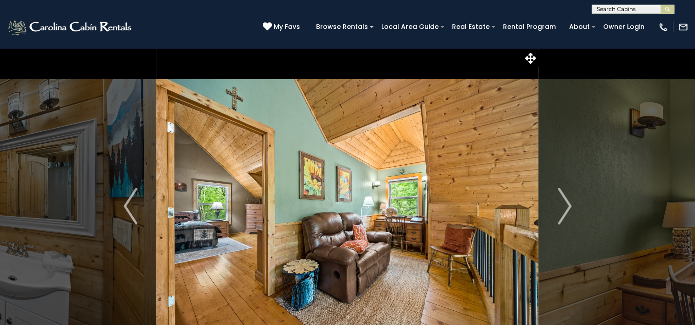
click at [564, 210] on img "Next" at bounding box center [565, 206] width 14 height 37
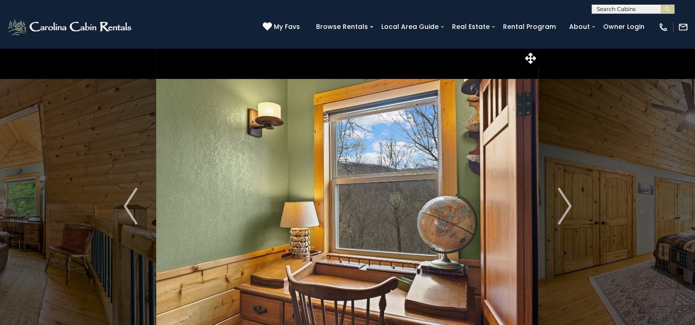
click at [564, 210] on img "Next" at bounding box center [565, 206] width 14 height 37
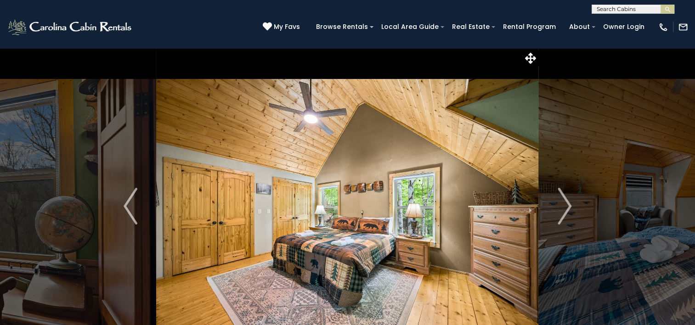
click at [564, 210] on img "Next" at bounding box center [565, 206] width 14 height 37
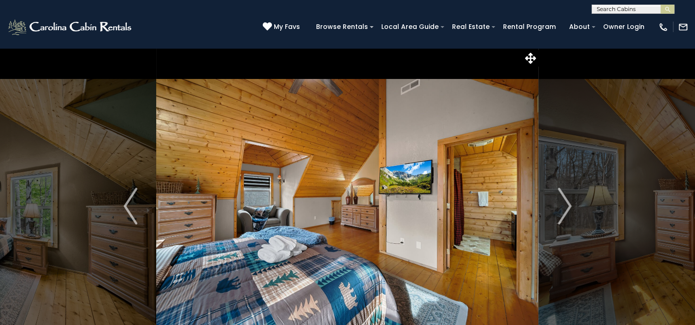
click at [564, 210] on img "Next" at bounding box center [565, 206] width 14 height 37
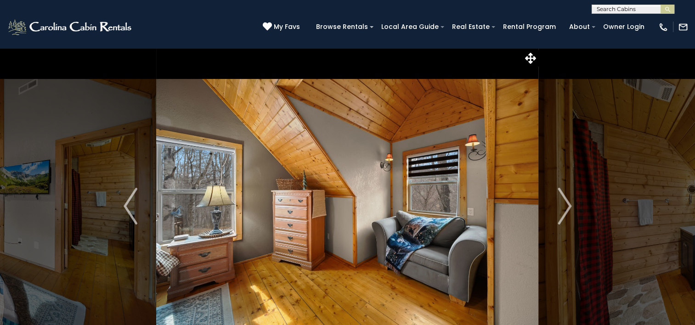
click at [564, 210] on img "Next" at bounding box center [565, 206] width 14 height 37
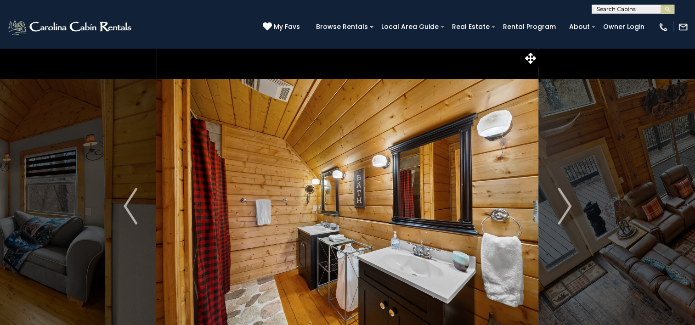
click at [564, 210] on img "Next" at bounding box center [565, 206] width 14 height 37
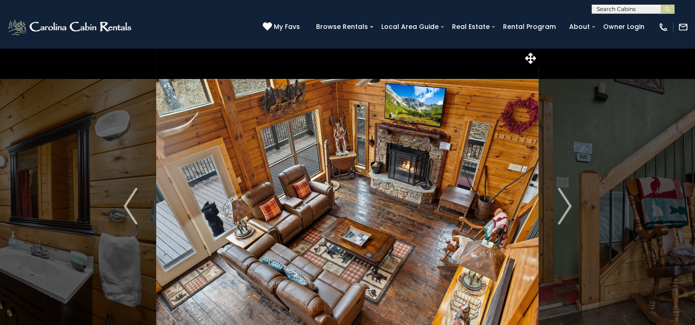
click at [564, 210] on img "Next" at bounding box center [565, 206] width 14 height 37
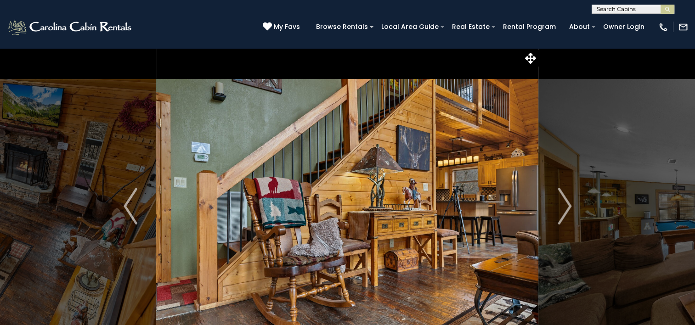
click at [564, 210] on img "Next" at bounding box center [565, 206] width 14 height 37
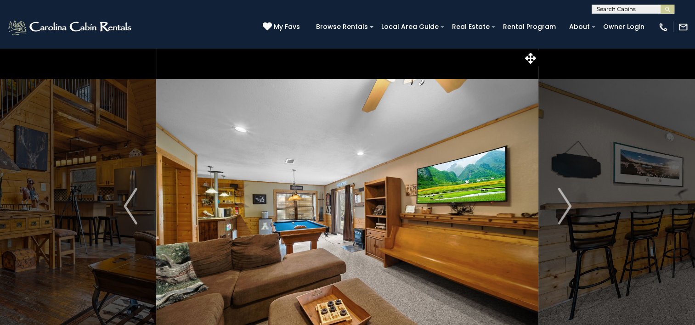
click at [564, 210] on img "Next" at bounding box center [565, 206] width 14 height 37
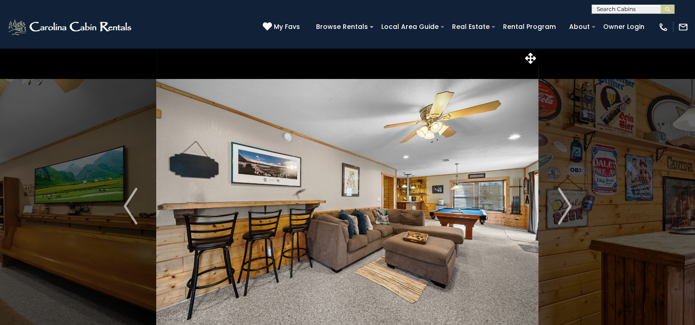
click at [564, 210] on img "Next" at bounding box center [565, 206] width 14 height 37
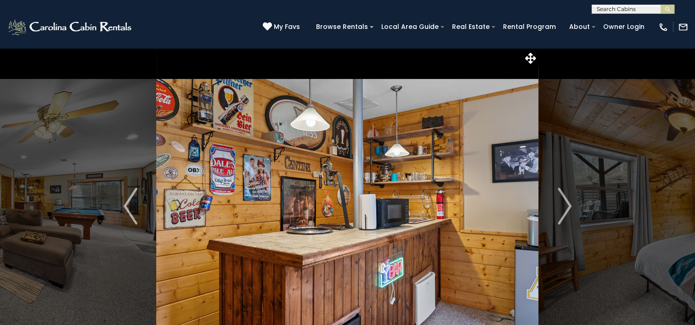
click at [564, 210] on img "Next" at bounding box center [565, 206] width 14 height 37
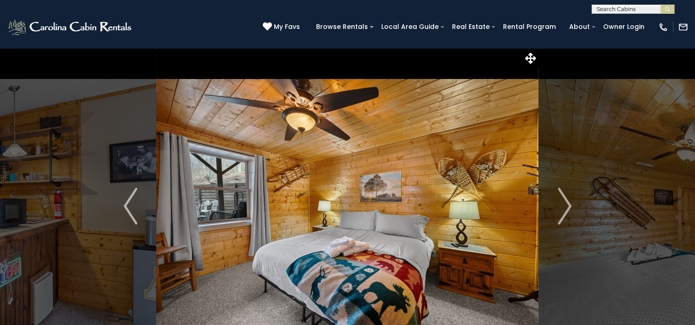
click at [564, 210] on img "Next" at bounding box center [565, 206] width 14 height 37
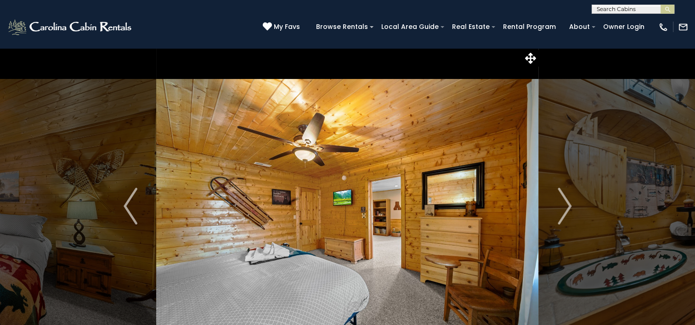
click at [564, 210] on img "Next" at bounding box center [565, 206] width 14 height 37
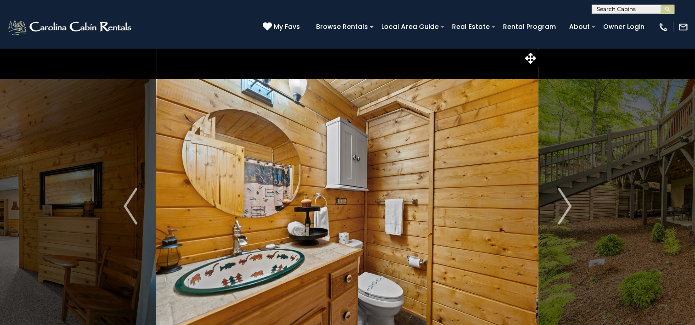
click at [564, 210] on img "Next" at bounding box center [565, 206] width 14 height 37
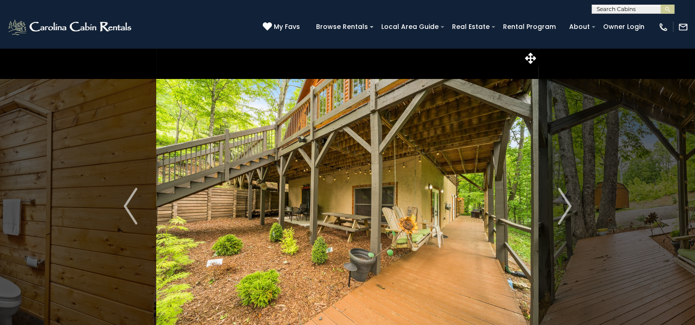
click at [564, 210] on img "Next" at bounding box center [565, 206] width 14 height 37
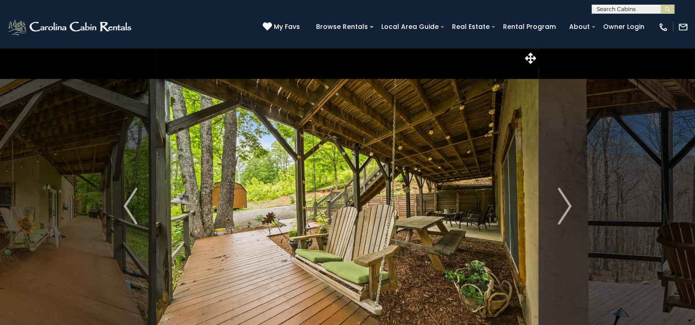
click at [564, 210] on img "Next" at bounding box center [565, 206] width 14 height 37
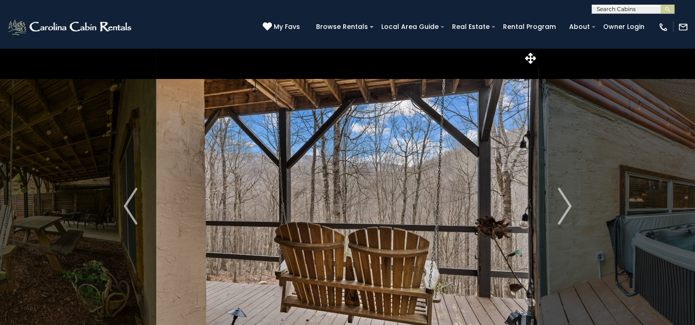
click at [564, 210] on img "Next" at bounding box center [565, 206] width 14 height 37
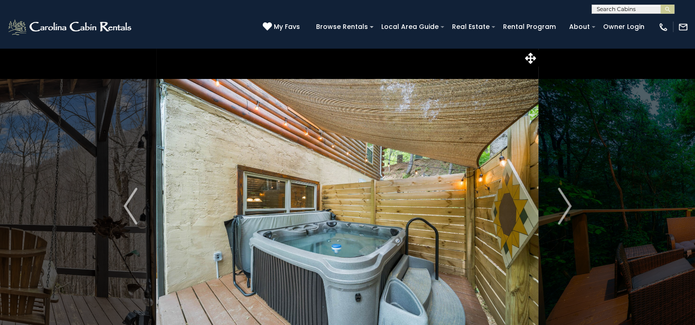
click at [564, 210] on img "Next" at bounding box center [565, 206] width 14 height 37
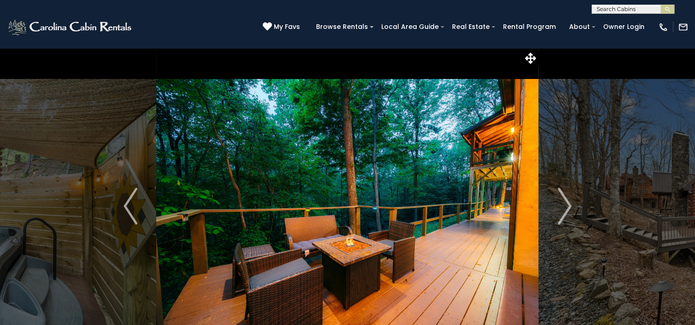
click at [564, 210] on img "Next" at bounding box center [565, 206] width 14 height 37
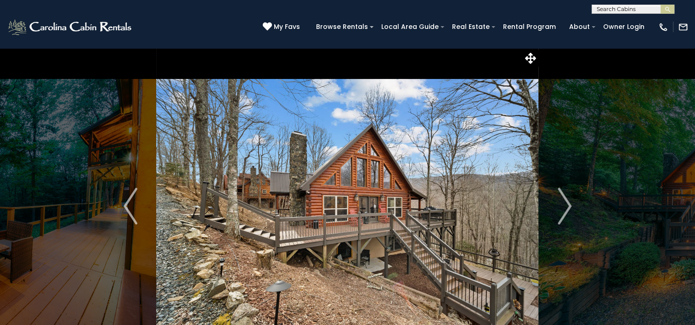
click at [564, 210] on img "Next" at bounding box center [565, 206] width 14 height 37
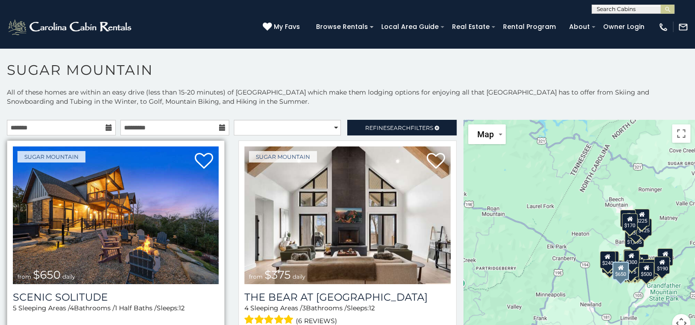
click at [168, 235] on img at bounding box center [116, 216] width 206 height 138
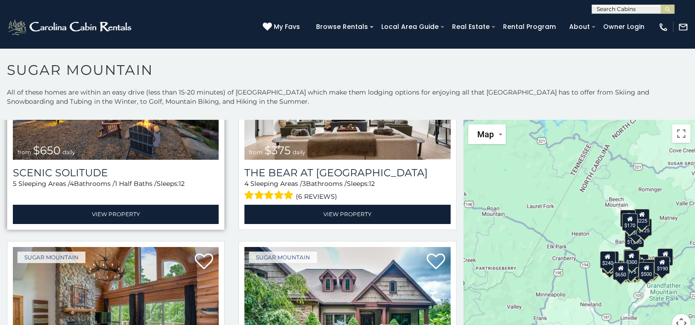
scroll to position [174, 0]
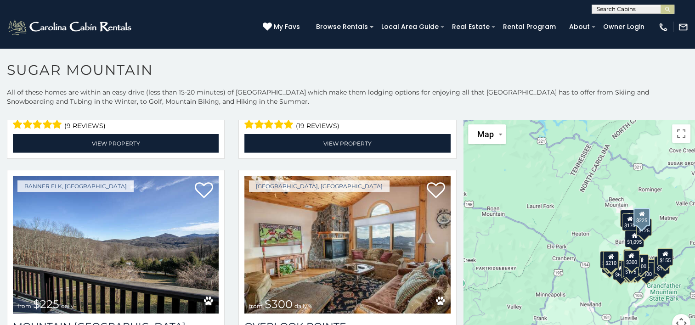
scroll to position [2896, 0]
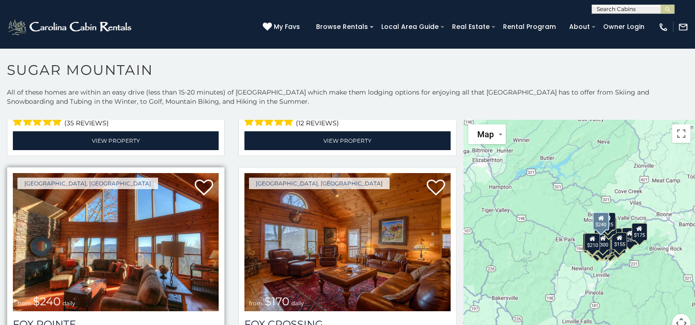
scroll to position [3123, 0]
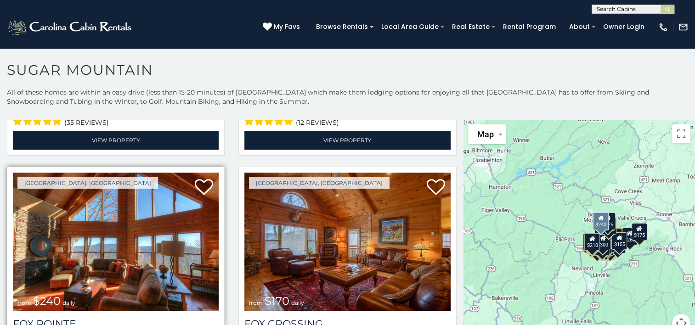
click at [145, 244] on img at bounding box center [116, 242] width 206 height 138
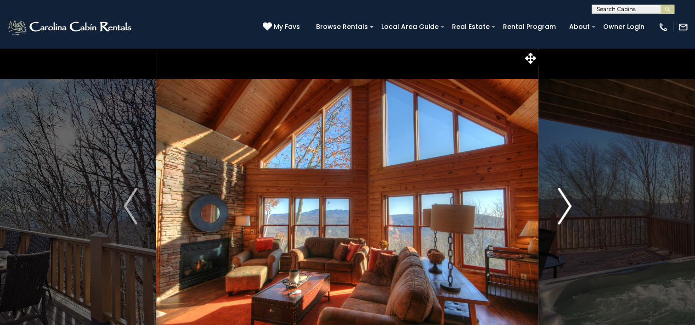
click at [567, 206] on img "Next" at bounding box center [565, 206] width 14 height 37
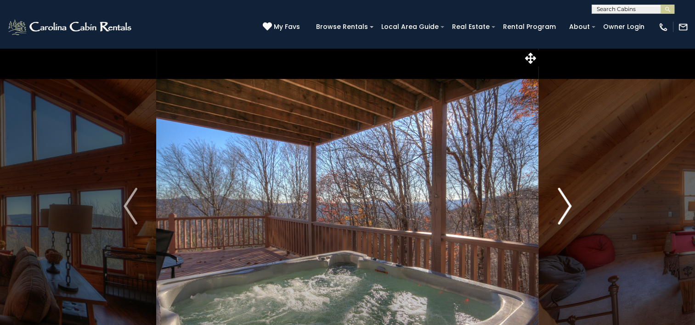
click at [567, 206] on img "Next" at bounding box center [565, 206] width 14 height 37
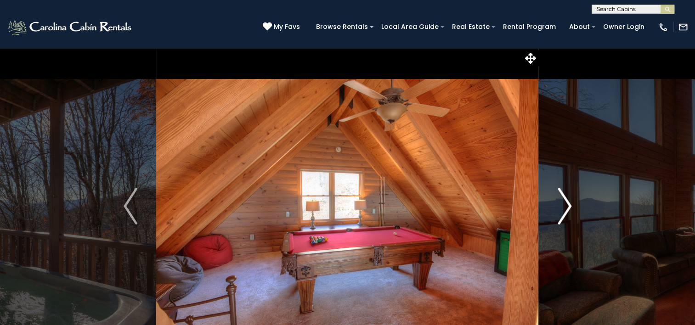
click at [567, 206] on img "Next" at bounding box center [565, 206] width 14 height 37
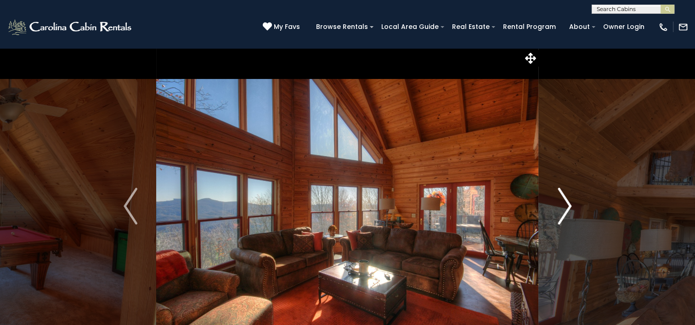
click at [567, 206] on img "Next" at bounding box center [565, 206] width 14 height 37
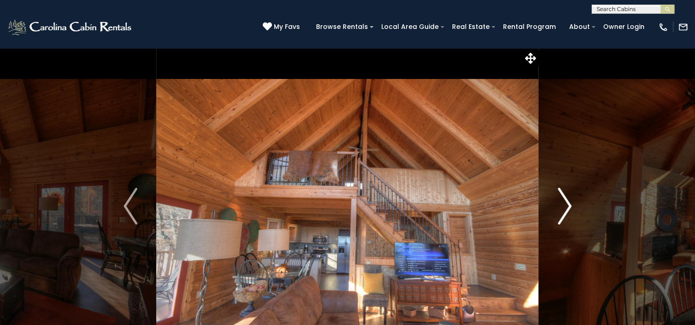
click at [567, 206] on img "Next" at bounding box center [565, 206] width 14 height 37
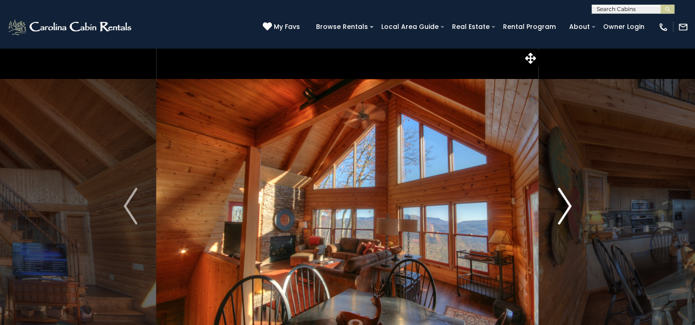
click at [567, 206] on img "Next" at bounding box center [565, 206] width 14 height 37
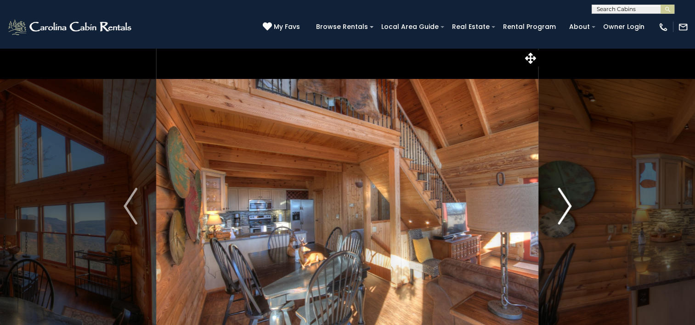
click at [567, 206] on img "Next" at bounding box center [565, 206] width 14 height 37
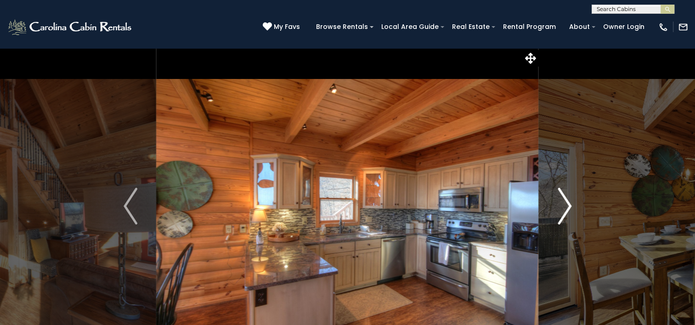
click at [567, 206] on img "Next" at bounding box center [565, 206] width 14 height 37
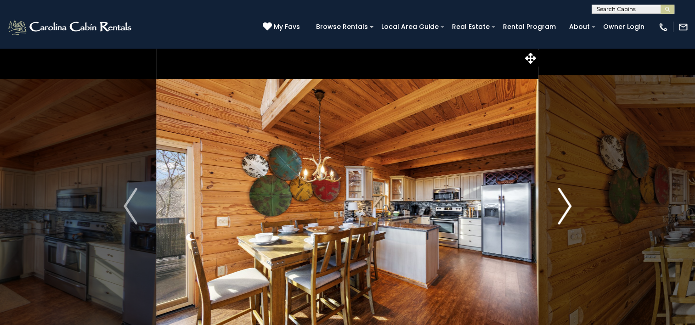
click at [568, 206] on img "Next" at bounding box center [565, 206] width 14 height 37
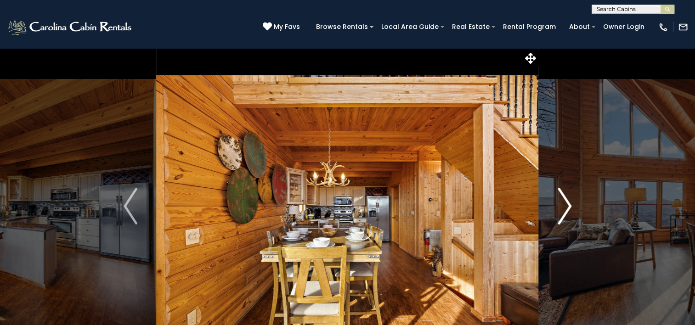
click at [568, 206] on img "Next" at bounding box center [565, 206] width 14 height 37
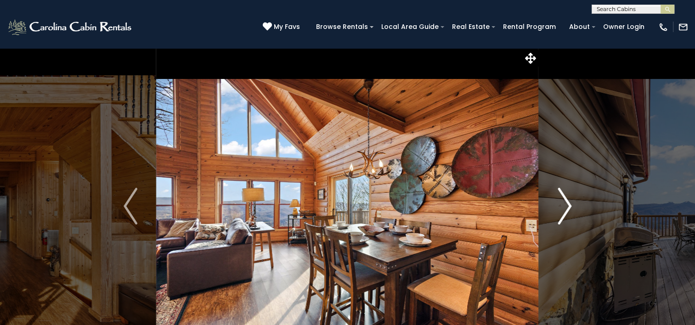
click at [568, 206] on img "Next" at bounding box center [565, 206] width 14 height 37
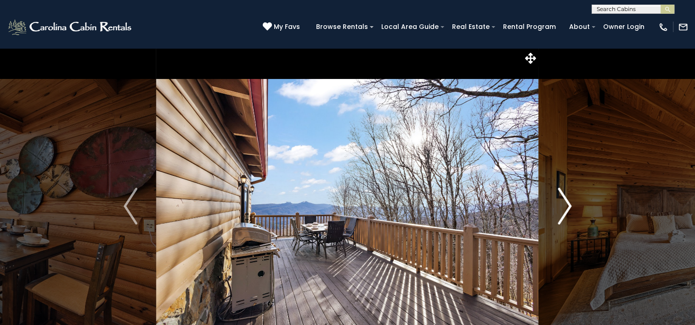
click at [568, 206] on img "Next" at bounding box center [565, 206] width 14 height 37
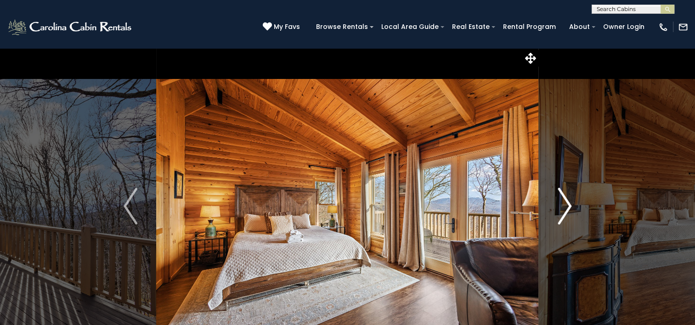
click at [568, 206] on img "Next" at bounding box center [565, 206] width 14 height 37
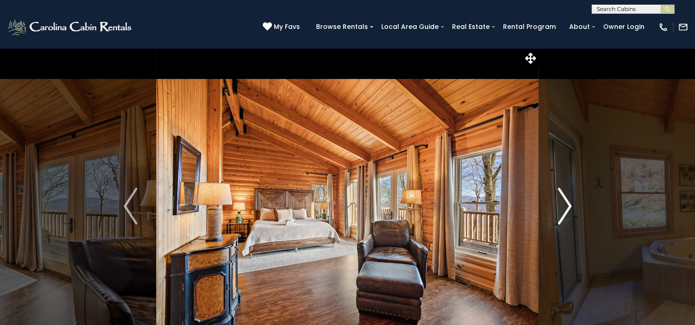
click at [568, 206] on img "Next" at bounding box center [565, 206] width 14 height 37
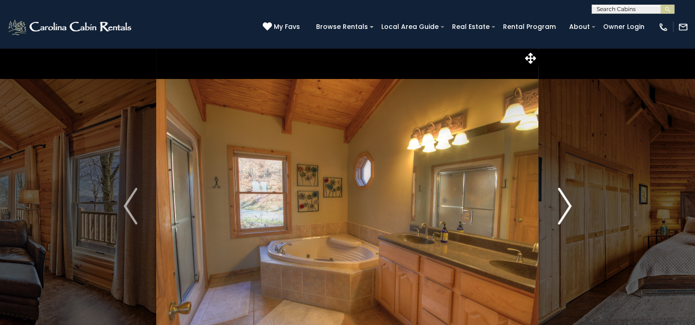
click at [568, 206] on img "Next" at bounding box center [565, 206] width 14 height 37
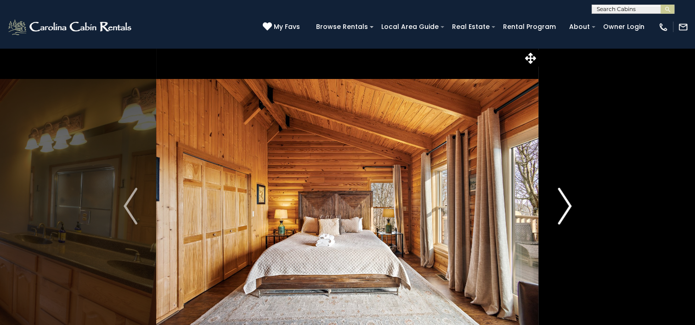
click at [568, 206] on img "Next" at bounding box center [565, 206] width 14 height 37
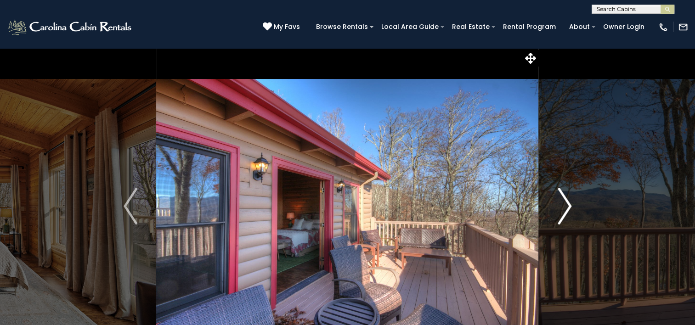
click at [568, 206] on img "Next" at bounding box center [565, 206] width 14 height 37
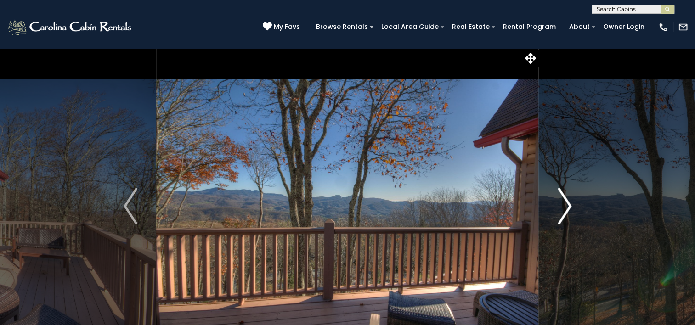
click at [568, 206] on img "Next" at bounding box center [565, 206] width 14 height 37
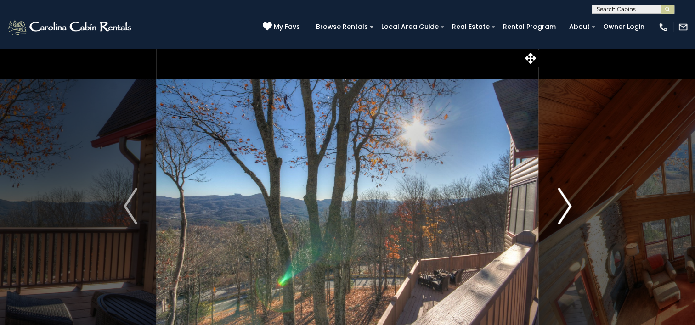
click at [568, 206] on img "Next" at bounding box center [565, 206] width 14 height 37
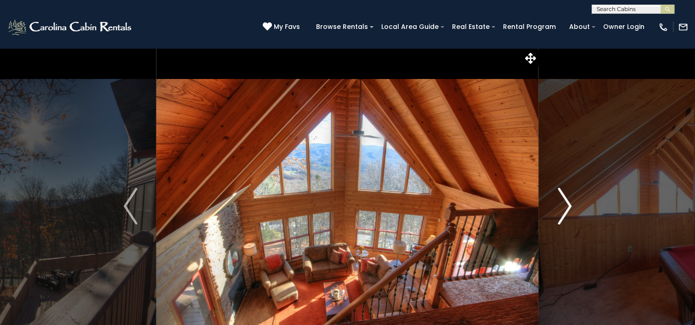
click at [568, 206] on img "Next" at bounding box center [565, 206] width 14 height 37
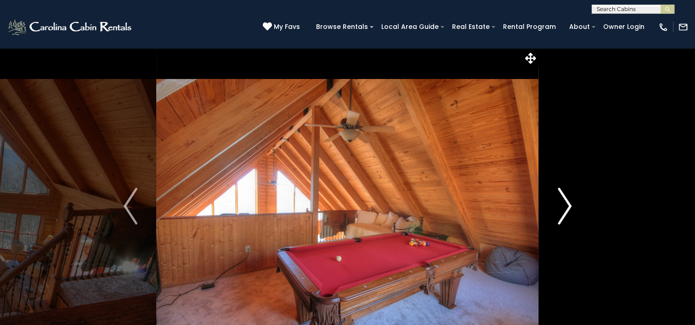
click at [568, 206] on img "Next" at bounding box center [565, 206] width 14 height 37
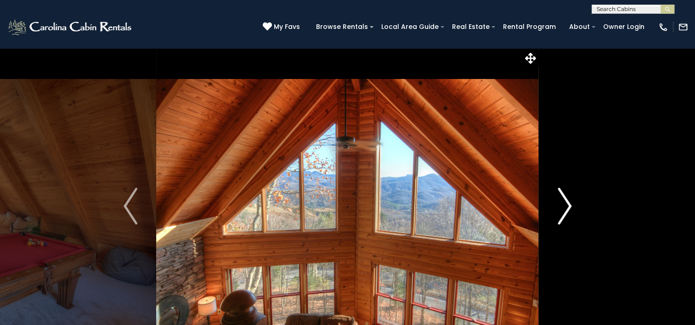
click at [568, 206] on img "Next" at bounding box center [565, 206] width 14 height 37
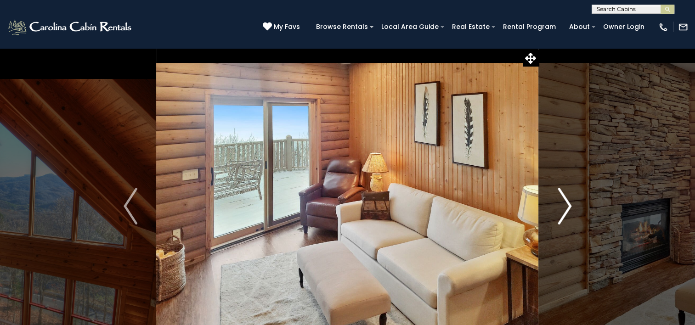
click at [568, 206] on img "Next" at bounding box center [565, 206] width 14 height 37
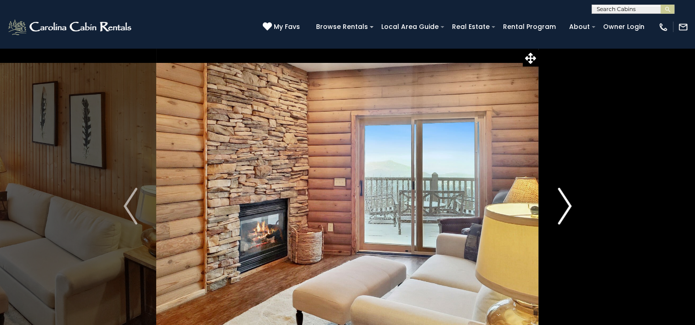
click at [568, 206] on img "Next" at bounding box center [565, 206] width 14 height 37
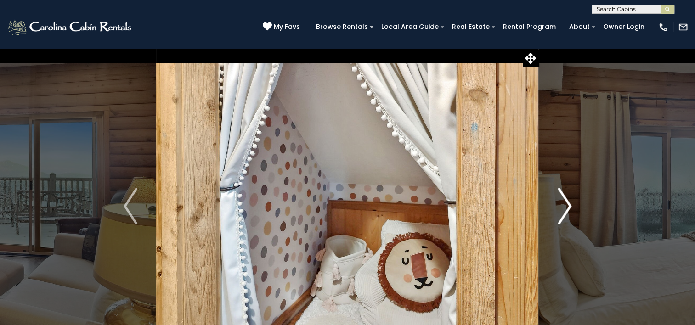
click at [568, 206] on img "Next" at bounding box center [565, 206] width 14 height 37
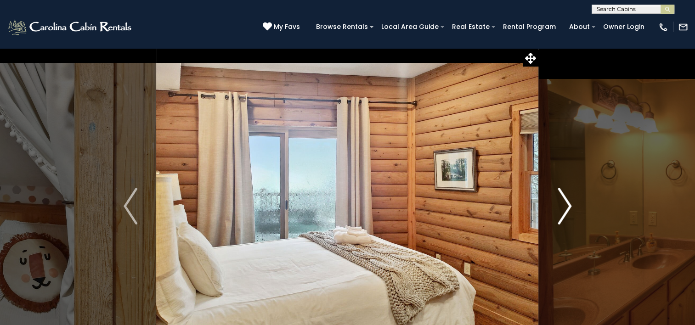
click at [568, 206] on img "Next" at bounding box center [565, 206] width 14 height 37
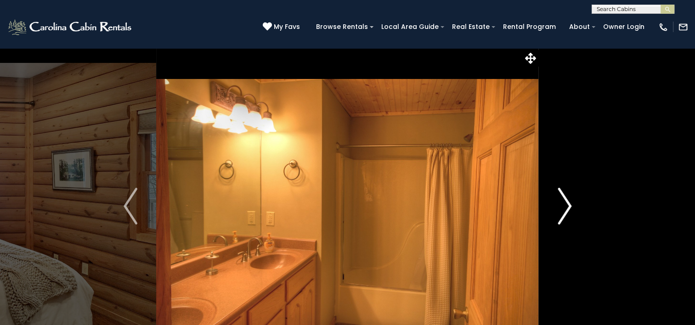
click at [568, 206] on img "Next" at bounding box center [565, 206] width 14 height 37
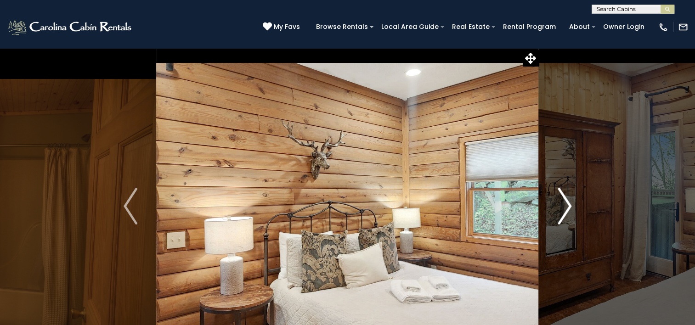
click at [568, 206] on img "Next" at bounding box center [565, 206] width 14 height 37
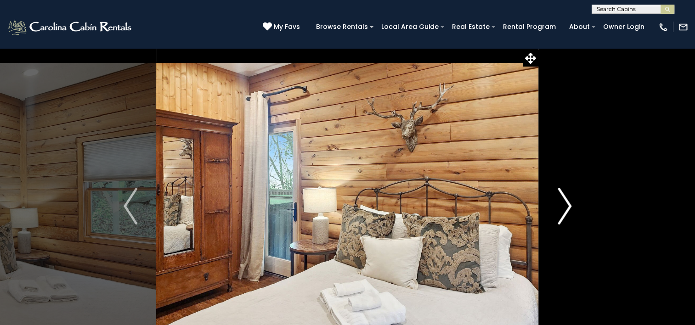
click at [568, 206] on img "Next" at bounding box center [565, 206] width 14 height 37
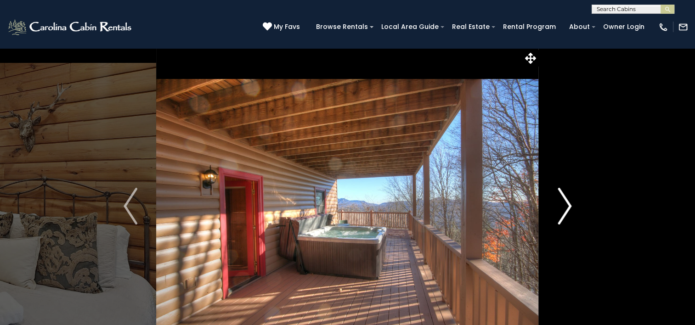
click at [568, 206] on img "Next" at bounding box center [565, 206] width 14 height 37
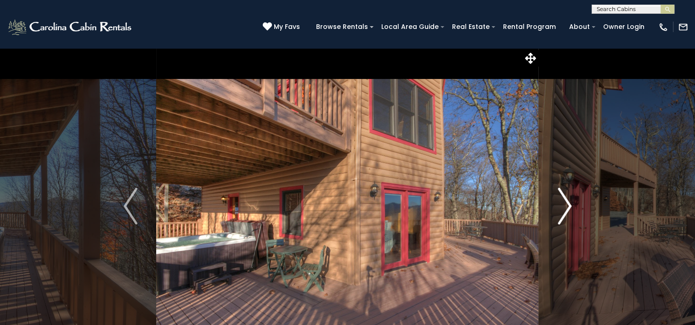
click at [568, 206] on img "Next" at bounding box center [565, 206] width 14 height 37
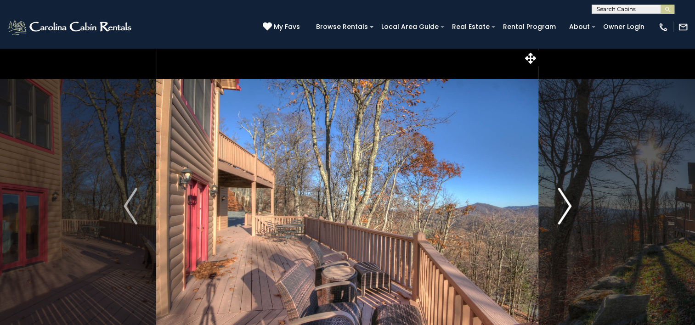
click at [568, 206] on img "Next" at bounding box center [565, 206] width 14 height 37
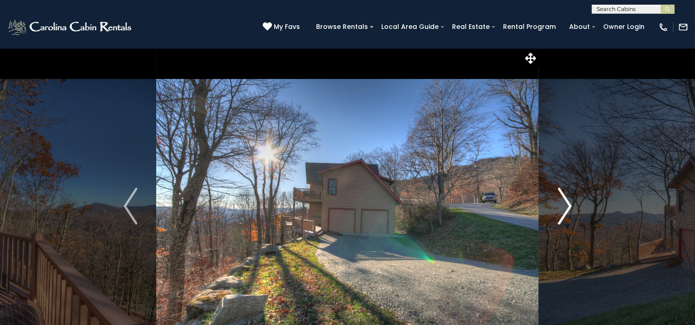
click at [568, 206] on img "Next" at bounding box center [565, 206] width 14 height 37
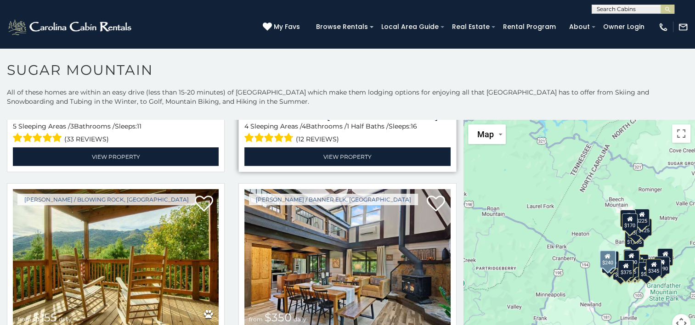
scroll to position [2443, 0]
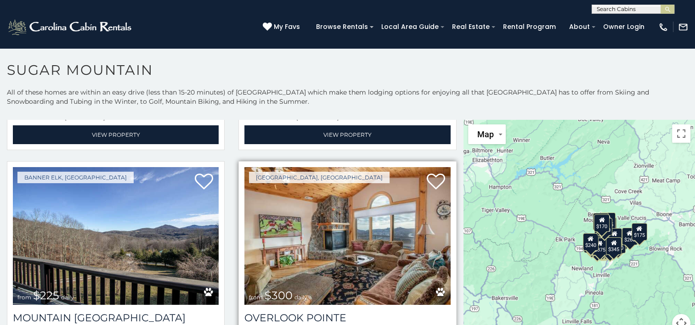
scroll to position [2866, 0]
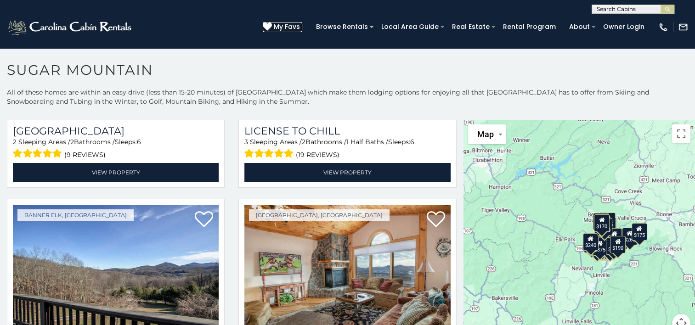
click at [290, 23] on span "My Favs" at bounding box center [287, 27] width 26 height 10
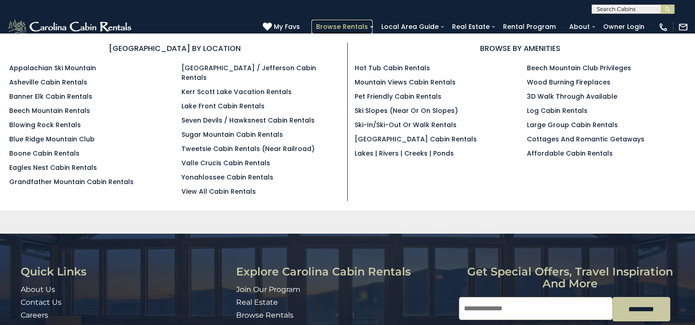
click at [358, 26] on link "Browse Rentals" at bounding box center [342, 27] width 61 height 14
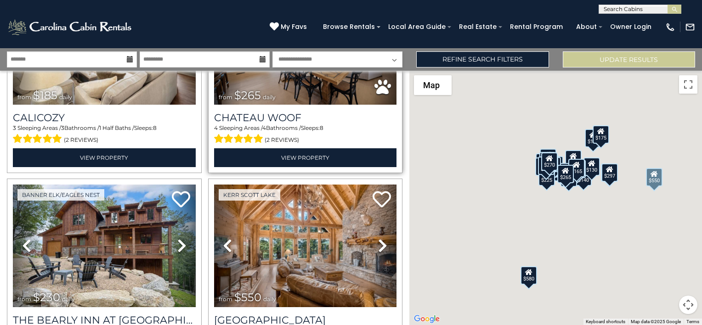
scroll to position [1137, 0]
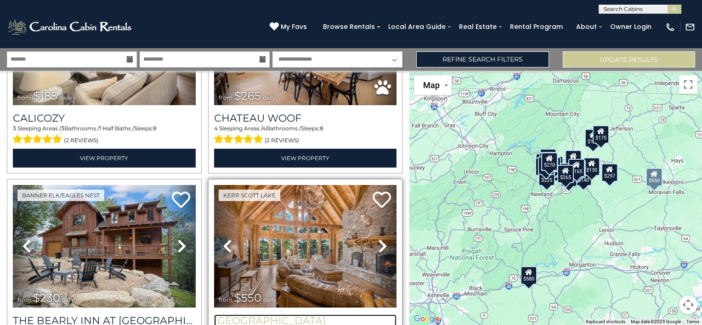
click at [280, 315] on h3 "[GEOGRAPHIC_DATA]" at bounding box center [305, 321] width 183 height 12
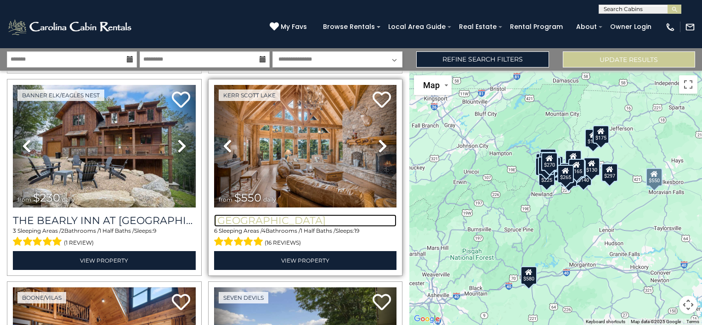
scroll to position [1249, 0]
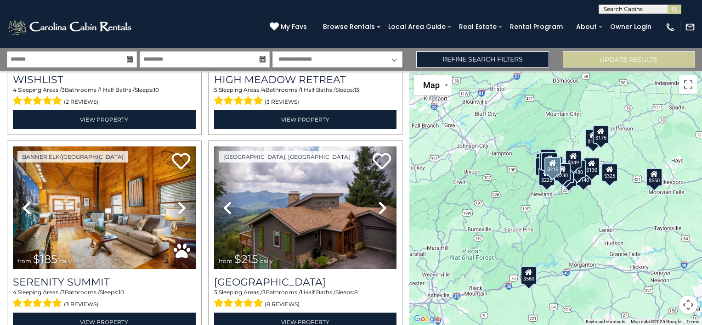
scroll to position [1783, 0]
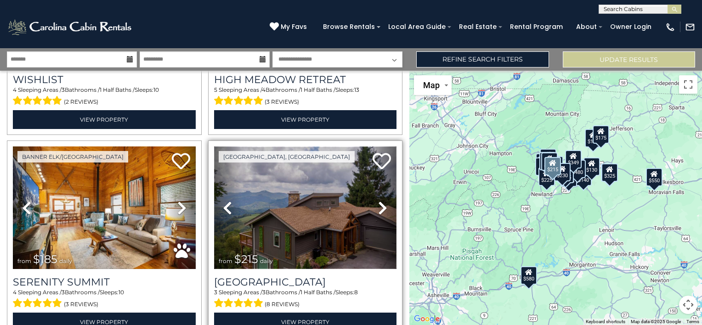
click at [293, 199] on img at bounding box center [305, 208] width 183 height 122
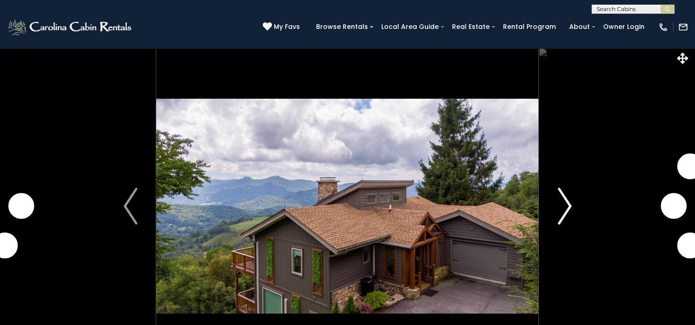
click at [561, 204] on img "Next" at bounding box center [565, 206] width 14 height 37
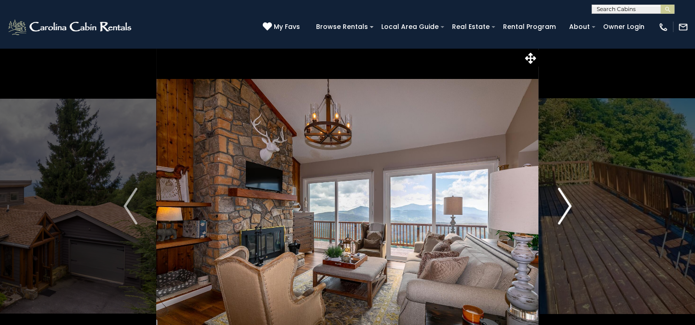
click at [561, 204] on img "Next" at bounding box center [565, 206] width 14 height 37
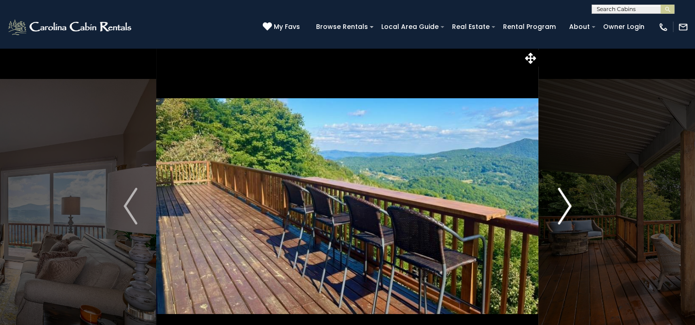
click at [561, 204] on img "Next" at bounding box center [565, 206] width 14 height 37
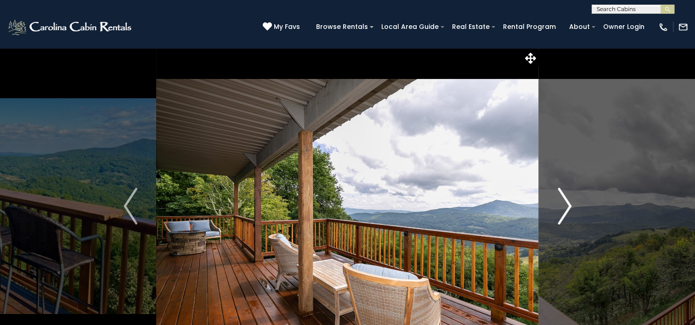
click at [561, 204] on img "Next" at bounding box center [565, 206] width 14 height 37
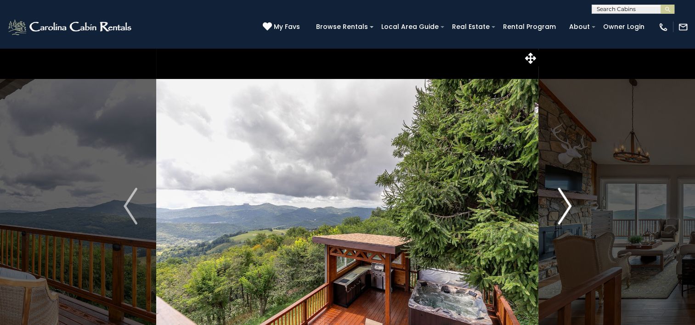
click at [561, 204] on img "Next" at bounding box center [565, 206] width 14 height 37
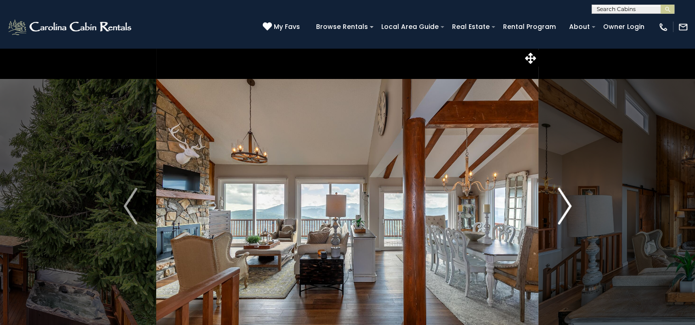
click at [561, 204] on img "Next" at bounding box center [565, 206] width 14 height 37
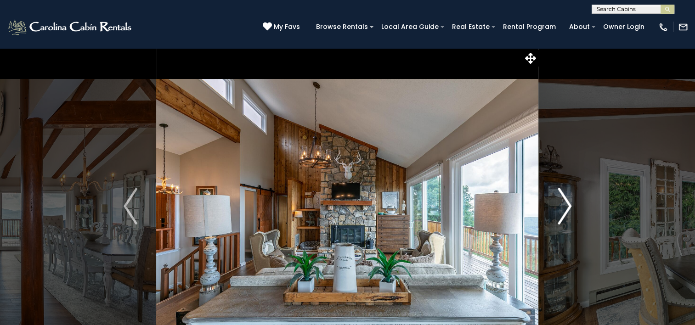
click at [562, 204] on img "Next" at bounding box center [565, 206] width 14 height 37
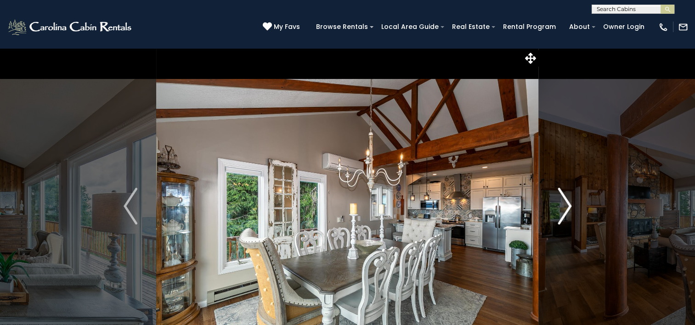
click at [562, 204] on img "Next" at bounding box center [565, 206] width 14 height 37
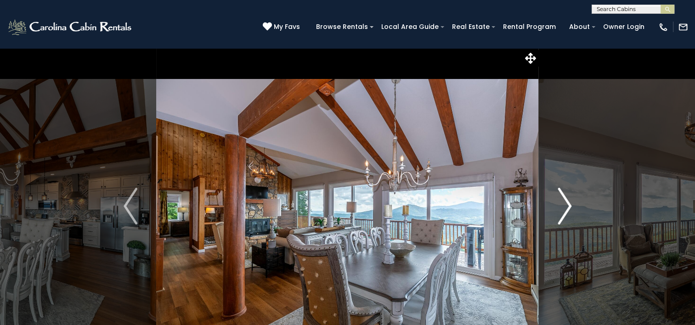
click at [562, 204] on img "Next" at bounding box center [565, 206] width 14 height 37
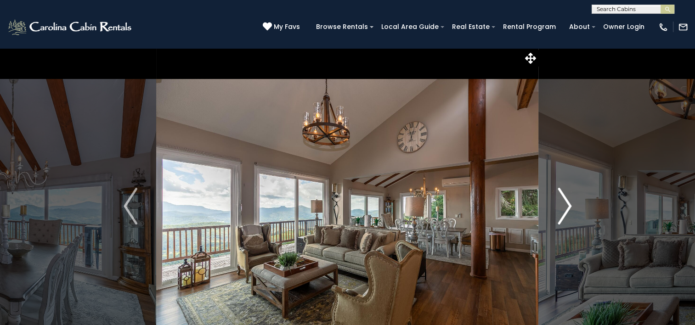
click at [562, 204] on img "Next" at bounding box center [565, 206] width 14 height 37
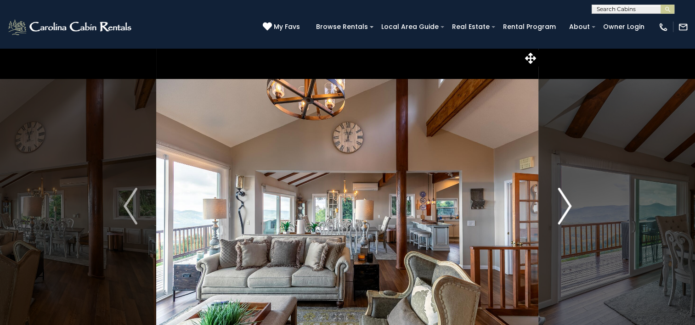
click at [562, 204] on img "Next" at bounding box center [565, 206] width 14 height 37
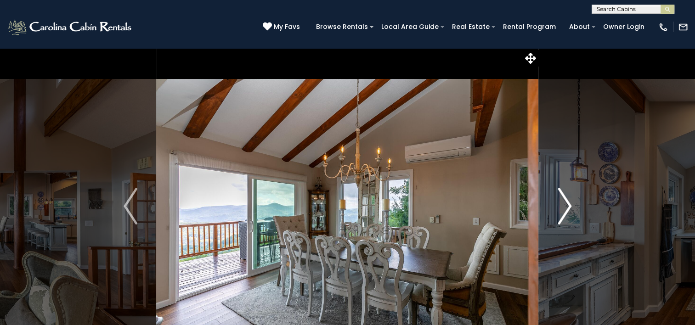
click at [562, 204] on img "Next" at bounding box center [565, 206] width 14 height 37
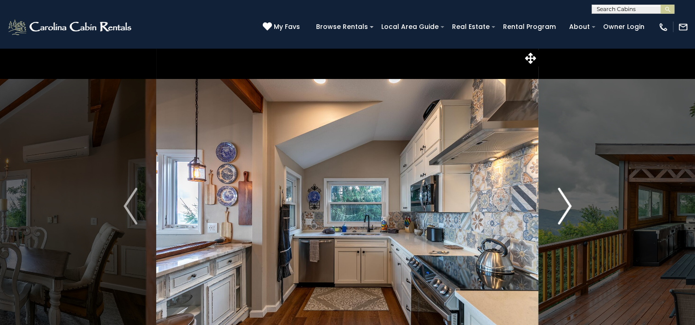
click at [562, 204] on img "Next" at bounding box center [565, 206] width 14 height 37
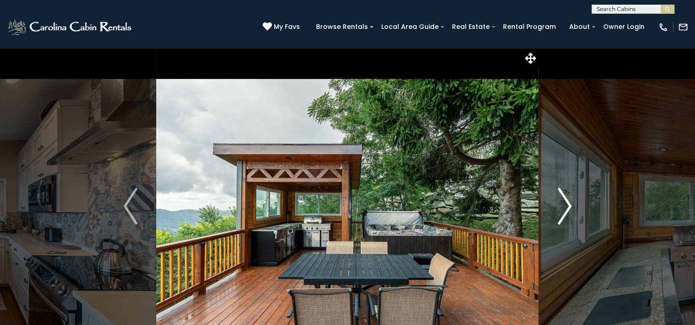
click at [562, 204] on img "Next" at bounding box center [565, 206] width 14 height 37
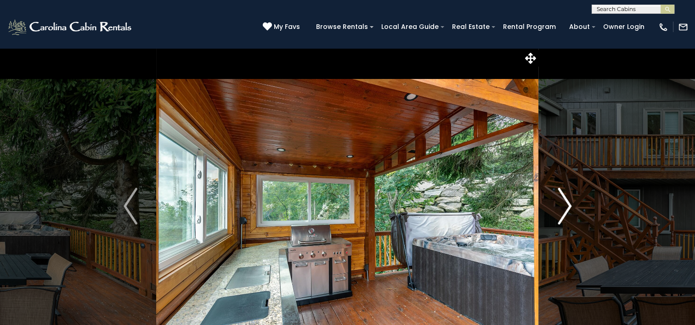
click at [562, 204] on img "Next" at bounding box center [565, 206] width 14 height 37
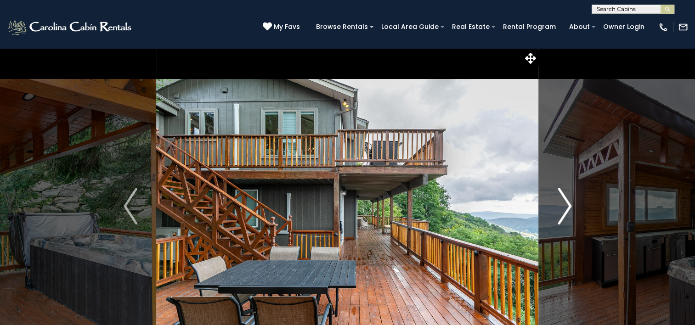
click at [562, 204] on img "Next" at bounding box center [565, 206] width 14 height 37
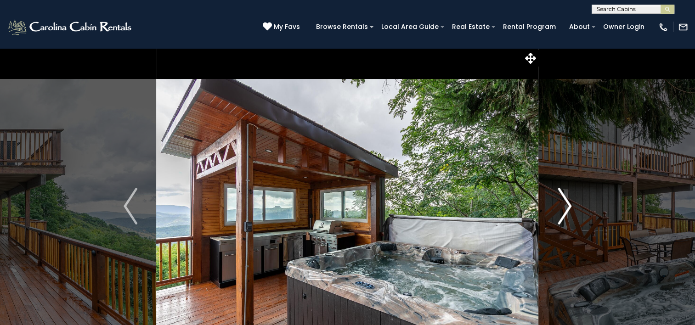
click at [562, 204] on img "Next" at bounding box center [565, 206] width 14 height 37
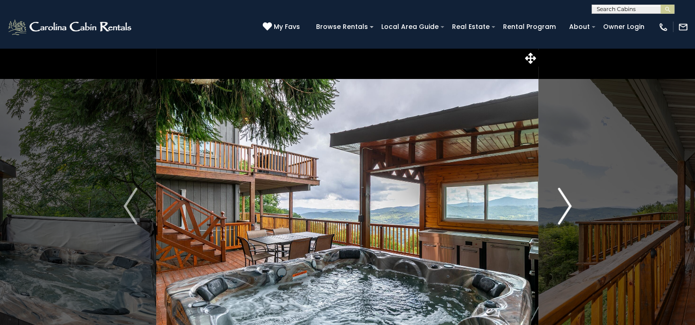
click at [562, 204] on img "Next" at bounding box center [565, 206] width 14 height 37
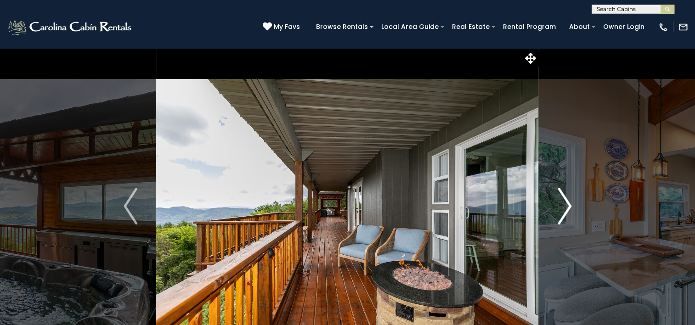
click at [562, 204] on img "Next" at bounding box center [565, 206] width 14 height 37
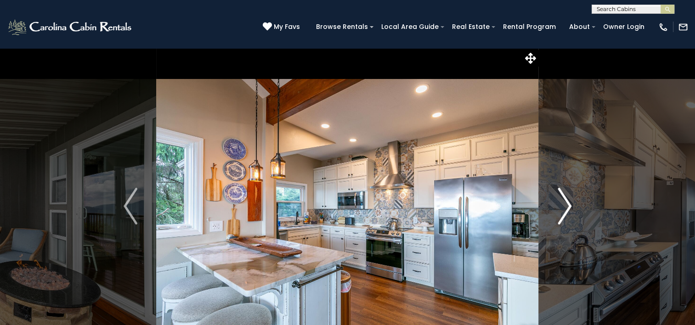
click at [562, 204] on img "Next" at bounding box center [565, 206] width 14 height 37
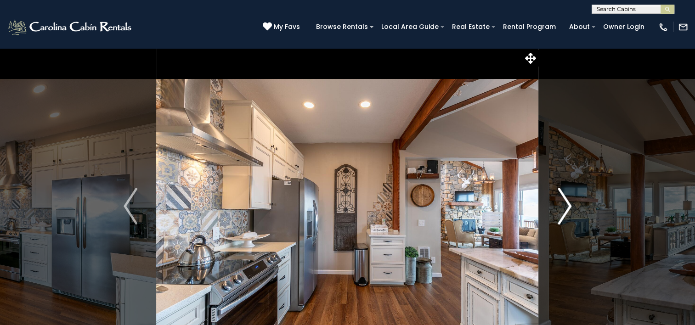
click at [562, 204] on img "Next" at bounding box center [565, 206] width 14 height 37
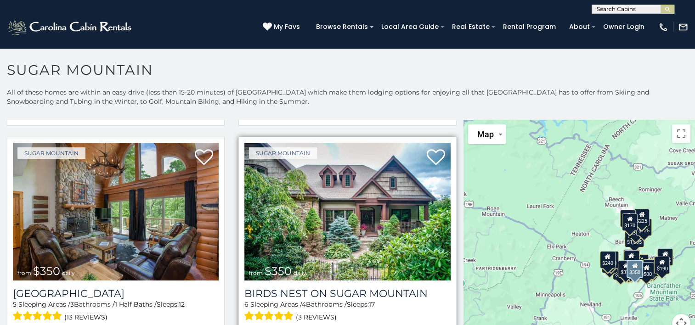
scroll to position [229, 0]
click at [300, 226] on img at bounding box center [347, 211] width 206 height 138
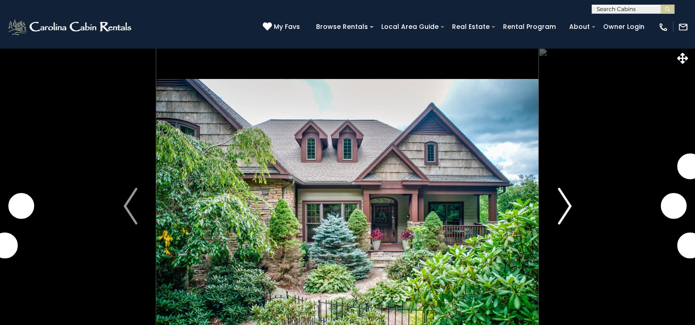
click at [562, 202] on img "Next" at bounding box center [565, 206] width 14 height 37
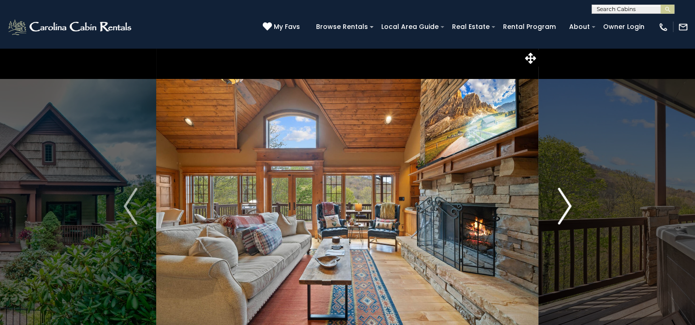
click at [562, 202] on img "Next" at bounding box center [565, 206] width 14 height 37
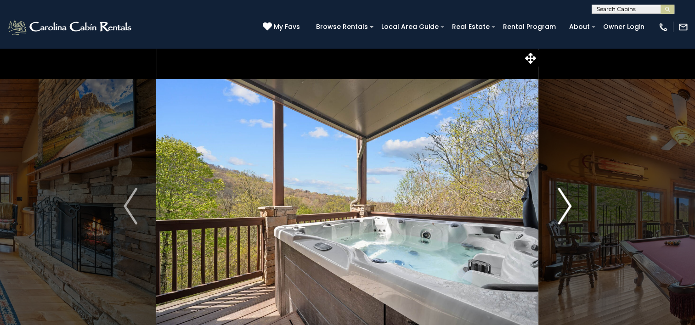
click at [562, 202] on img "Next" at bounding box center [565, 206] width 14 height 37
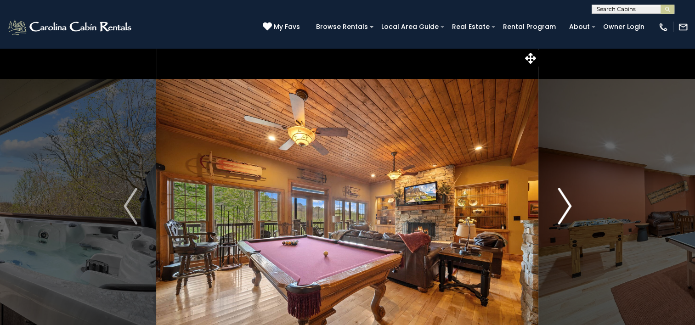
click at [562, 202] on img "Next" at bounding box center [565, 206] width 14 height 37
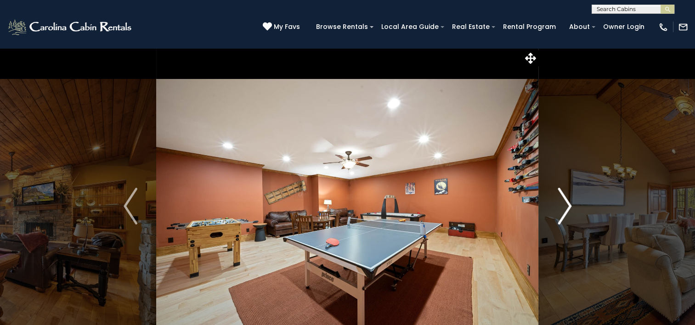
click at [562, 202] on img "Next" at bounding box center [565, 206] width 14 height 37
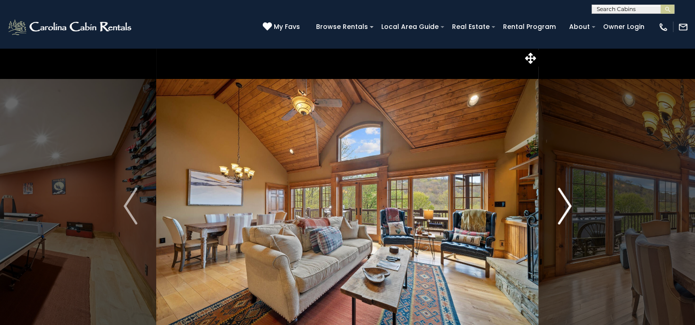
click at [562, 202] on img "Next" at bounding box center [565, 206] width 14 height 37
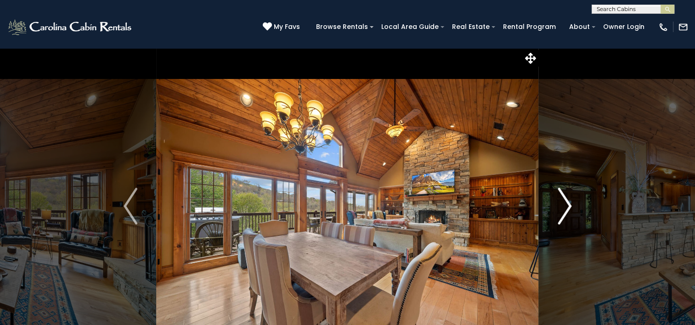
click at [562, 202] on img "Next" at bounding box center [565, 206] width 14 height 37
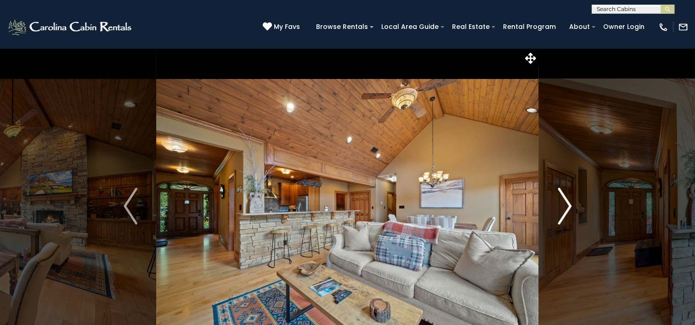
click at [562, 202] on img "Next" at bounding box center [565, 206] width 14 height 37
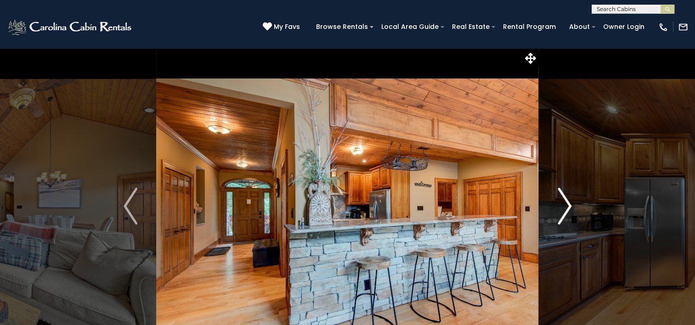
click at [563, 202] on img "Next" at bounding box center [565, 206] width 14 height 37
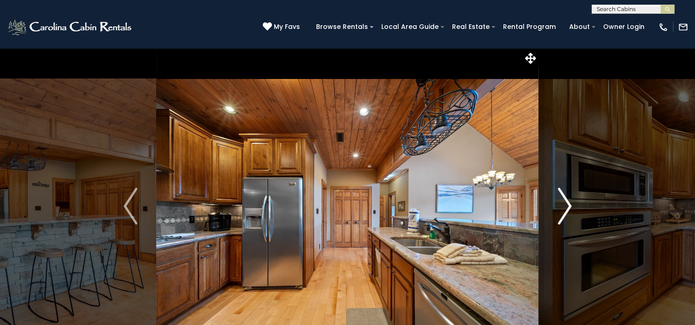
click at [563, 202] on img "Next" at bounding box center [565, 206] width 14 height 37
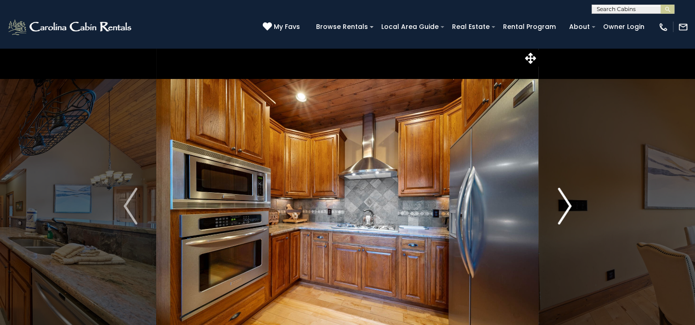
click at [563, 202] on img "Next" at bounding box center [565, 206] width 14 height 37
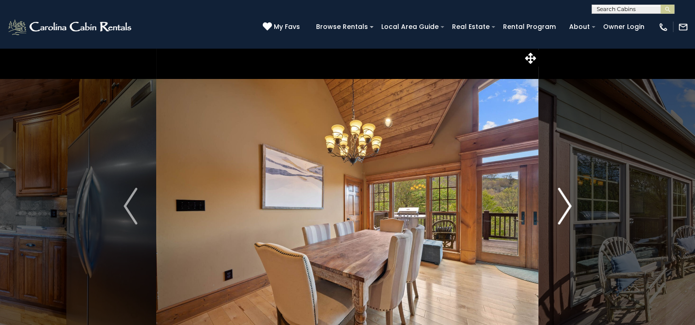
click at [563, 202] on img "Next" at bounding box center [565, 206] width 14 height 37
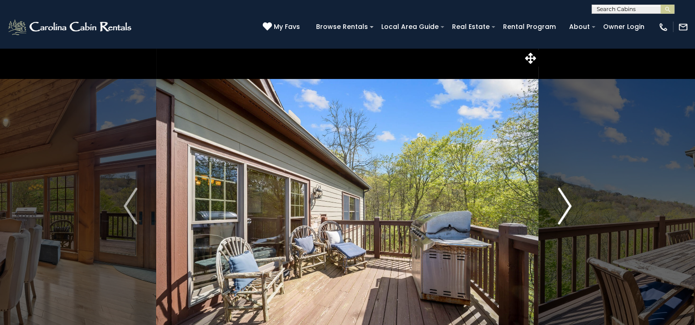
click at [563, 202] on img "Next" at bounding box center [565, 206] width 14 height 37
